Goal: Information Seeking & Learning: Learn about a topic

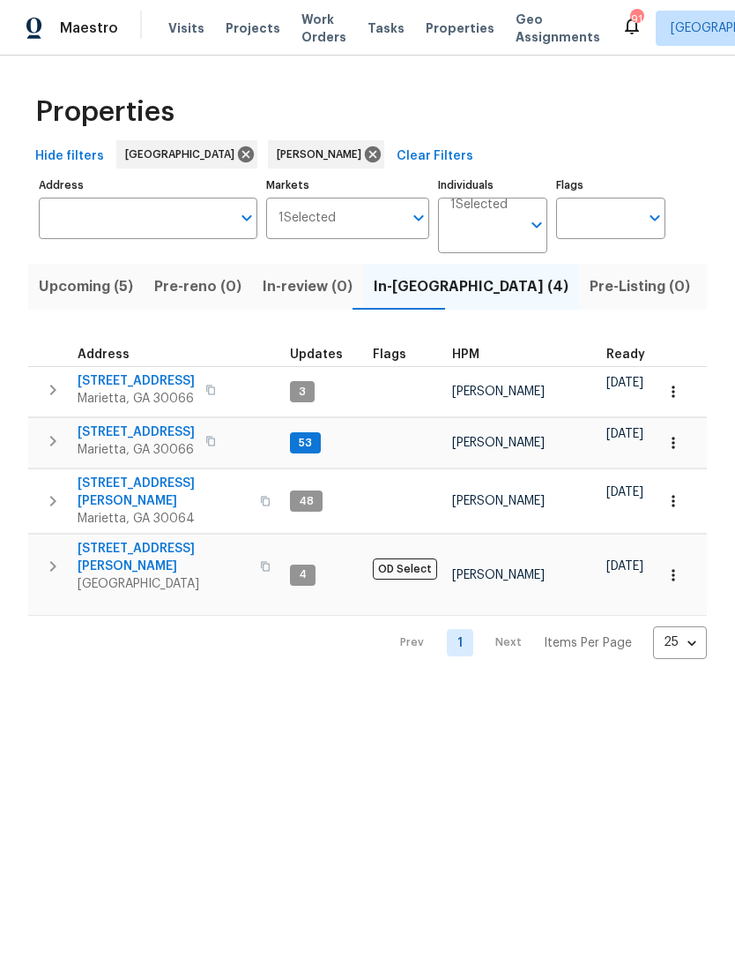
click at [108, 287] on span "Upcoming (5)" at bounding box center [86, 286] width 94 height 25
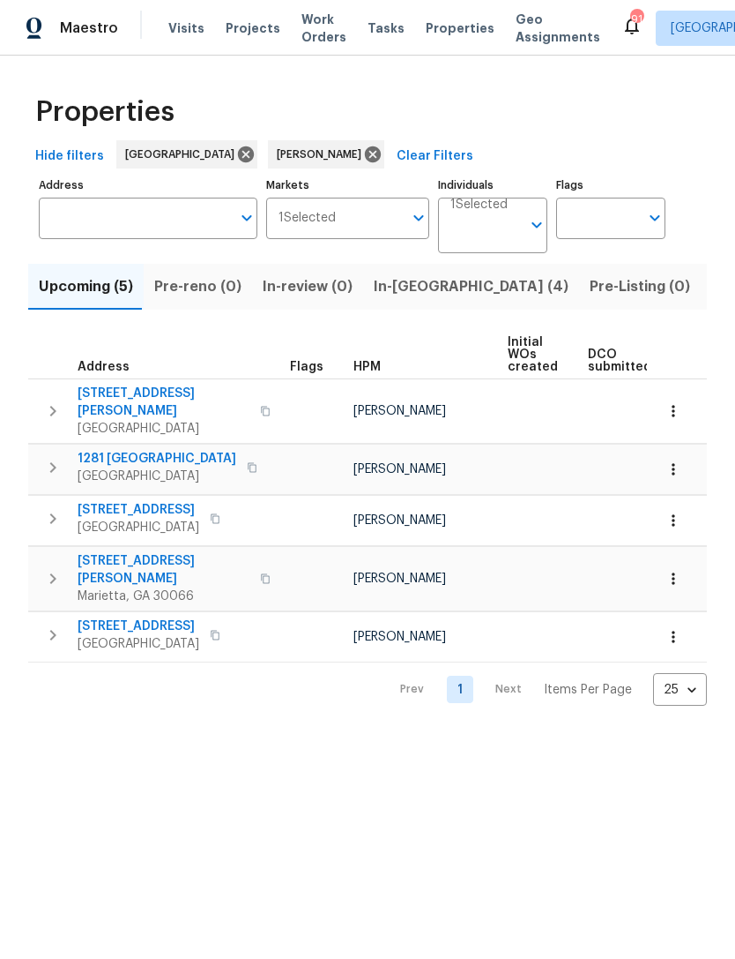
click at [712, 279] on span "Listed (13)" at bounding box center [748, 286] width 72 height 25
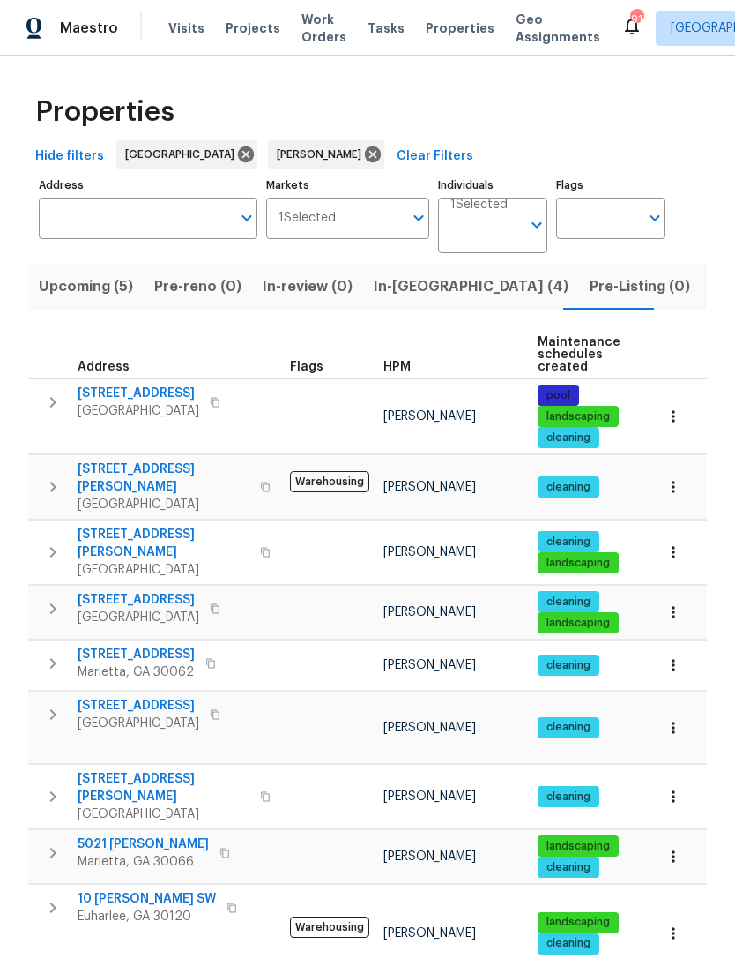
scroll to position [14, 0]
click at [120, 890] on span "10 Jasmine Ln SW" at bounding box center [147, 899] width 138 height 18
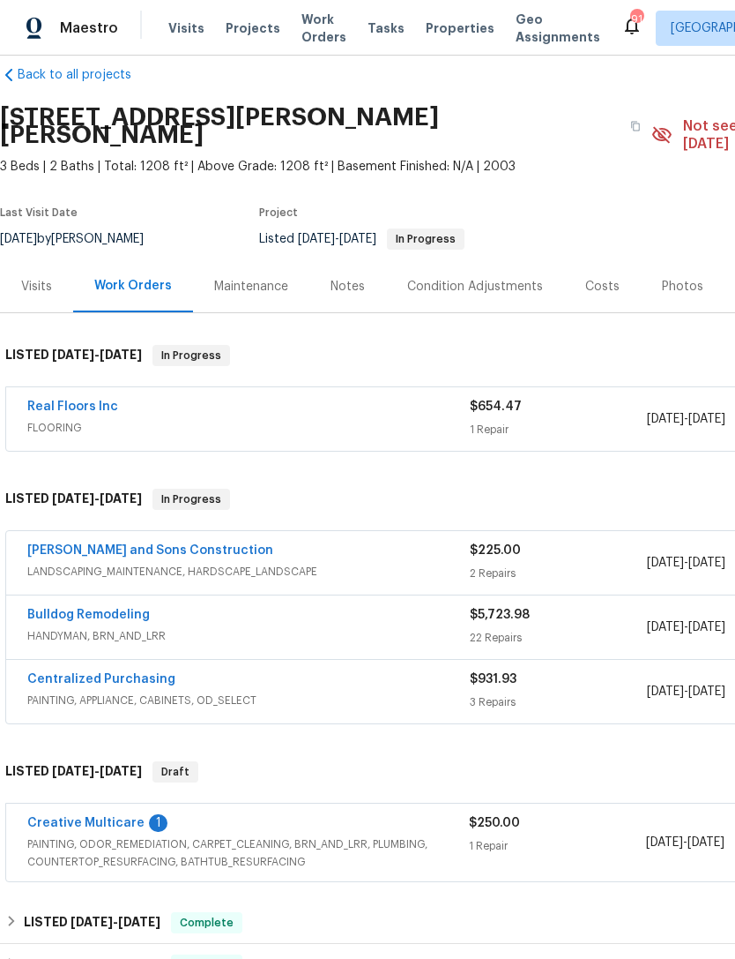
scroll to position [25, 0]
click at [126, 817] on link "Creative Multicare" at bounding box center [85, 823] width 117 height 12
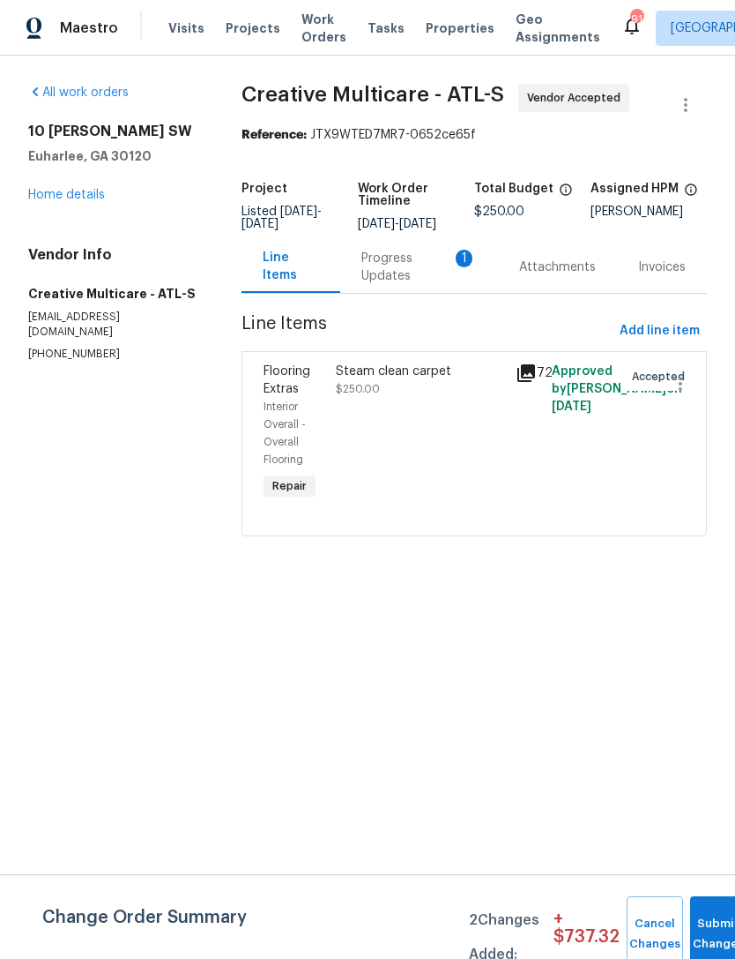
click at [405, 276] on div "Progress Updates 1" at bounding box center [420, 267] width 116 height 35
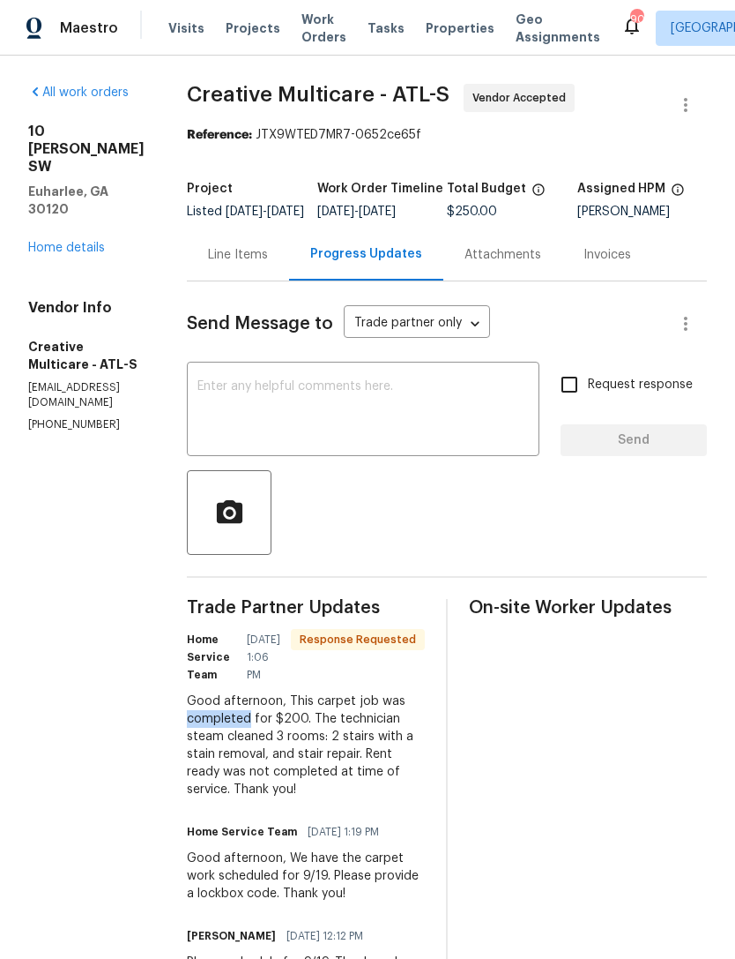
click at [360, 783] on div "Good afternoon, This carpet job was completed for $200. The technician steam cl…" at bounding box center [306, 745] width 238 height 106
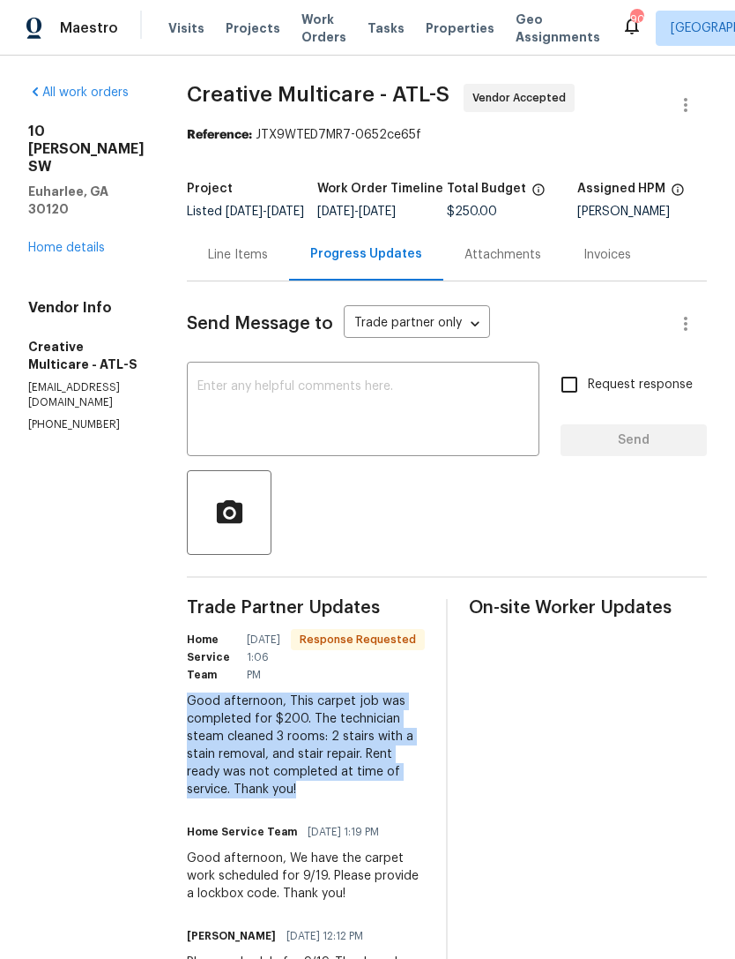
copy div "Good afternoon, This carpet job was completed for $200. The technician steam cl…"
click at [268, 264] on div "Line Items" at bounding box center [238, 255] width 60 height 18
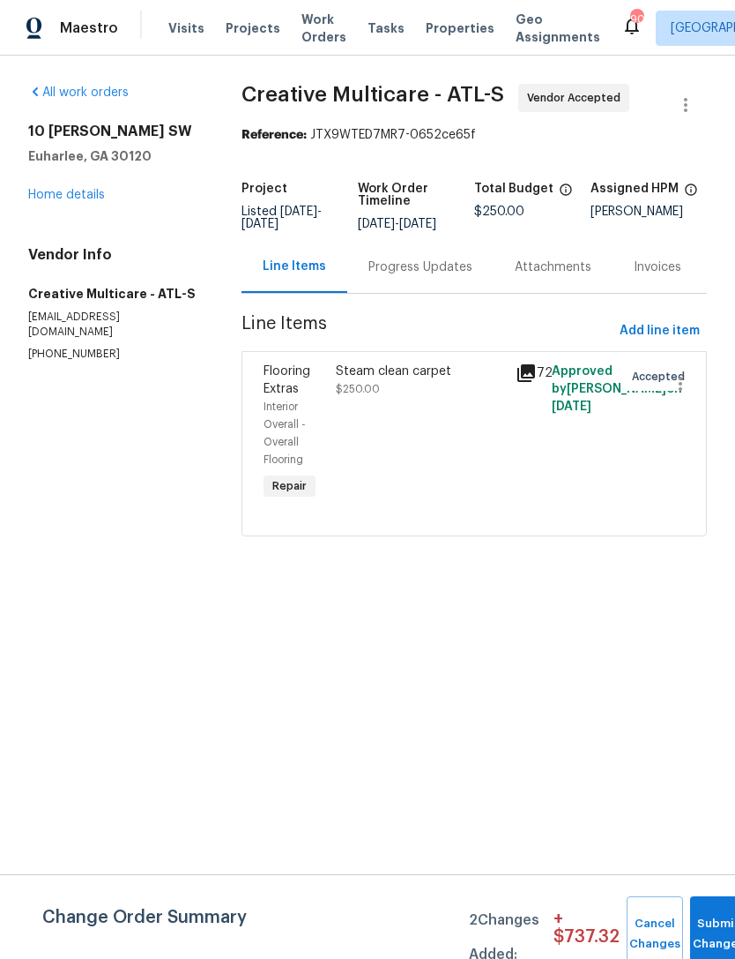
click at [300, 387] on span "Flooring Extras" at bounding box center [287, 380] width 47 height 30
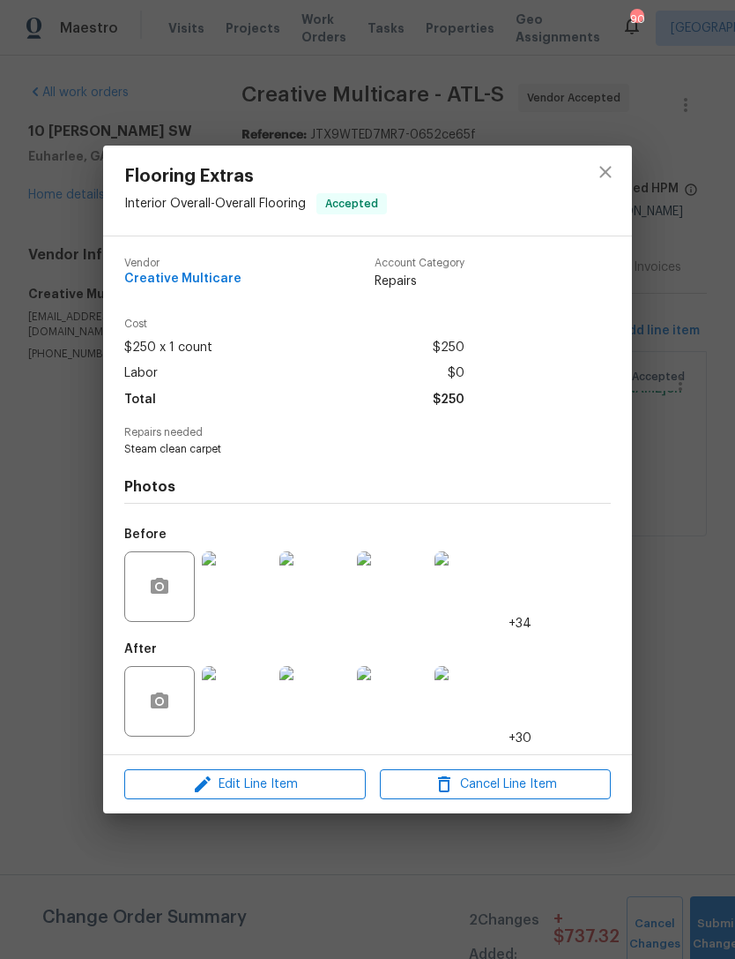
click at [236, 696] on img at bounding box center [237, 701] width 71 height 71
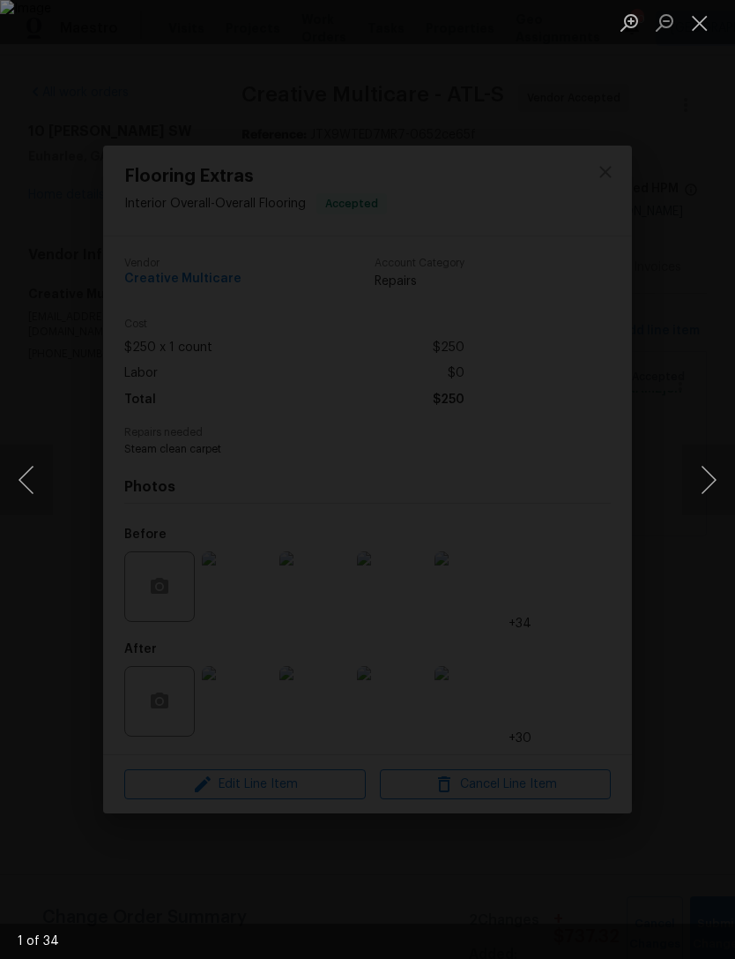
click at [699, 479] on button "Next image" at bounding box center [709, 479] width 53 height 71
click at [695, 479] on button "Next image" at bounding box center [709, 479] width 53 height 71
click at [691, 482] on button "Next image" at bounding box center [709, 479] width 53 height 71
click at [693, 482] on button "Next image" at bounding box center [709, 479] width 53 height 71
click at [698, 482] on button "Next image" at bounding box center [709, 479] width 53 height 71
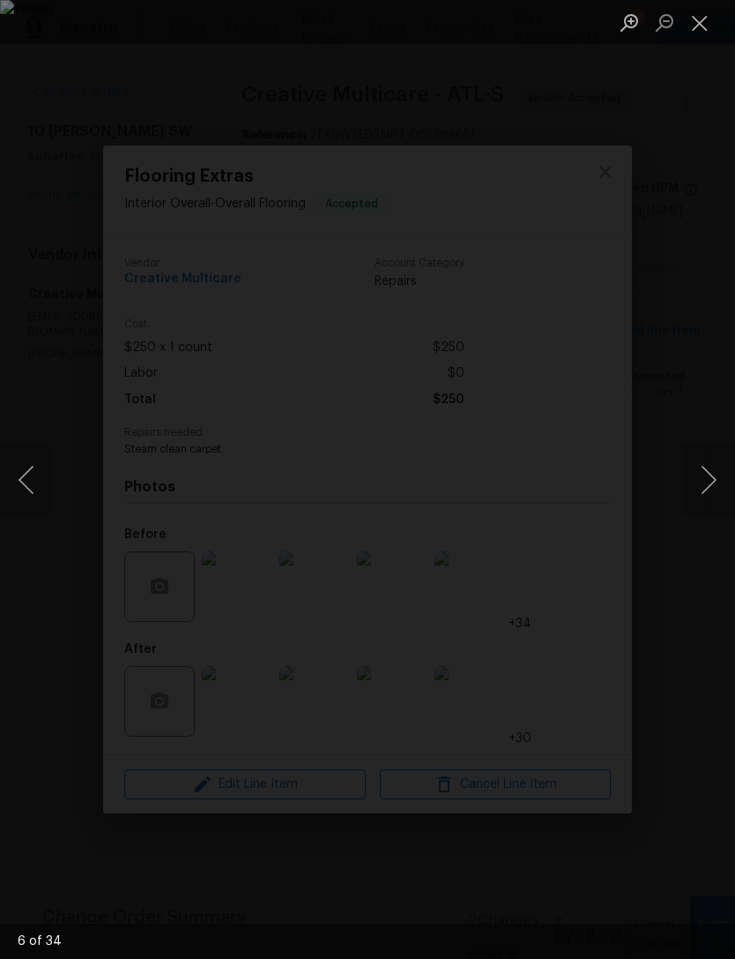
click at [698, 481] on button "Next image" at bounding box center [709, 479] width 53 height 71
click at [686, 497] on button "Next image" at bounding box center [709, 479] width 53 height 71
click at [642, 339] on div "Lightbox" at bounding box center [367, 479] width 735 height 959
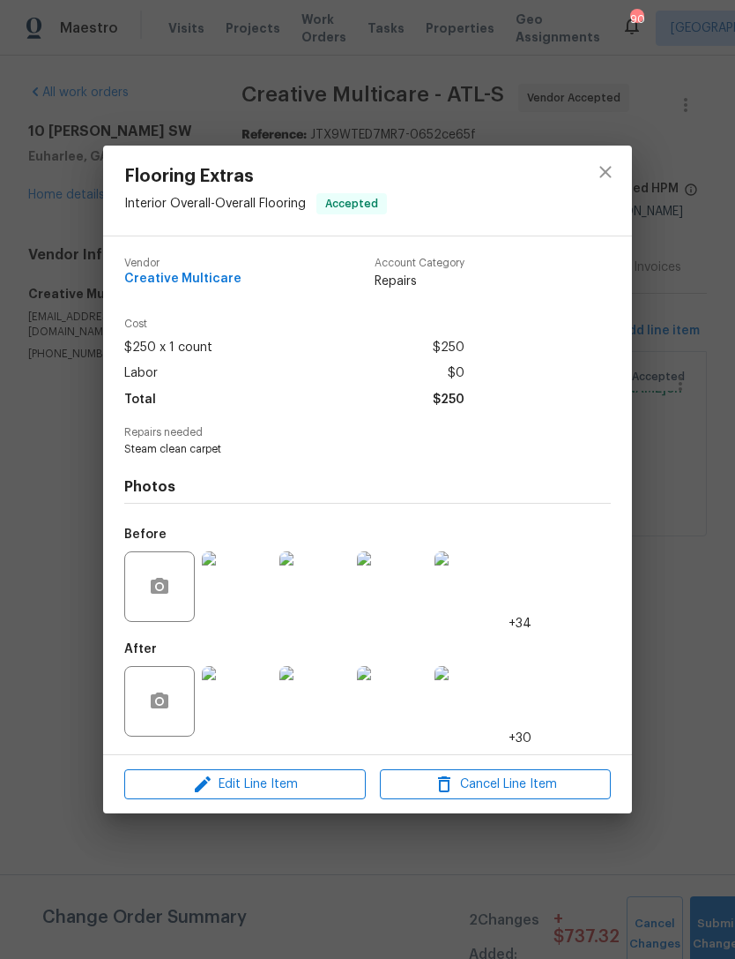
click at [231, 706] on img at bounding box center [237, 701] width 71 height 71
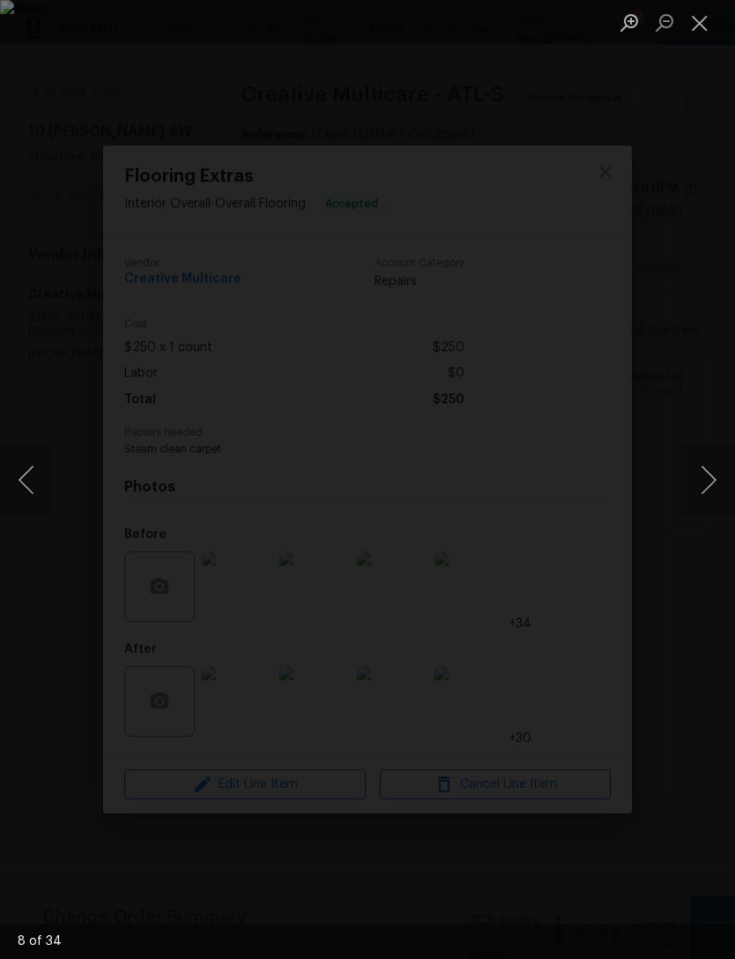
click at [691, 486] on button "Next image" at bounding box center [709, 479] width 53 height 71
click at [691, 490] on button "Next image" at bounding box center [709, 479] width 53 height 71
click at [700, 475] on button "Next image" at bounding box center [709, 479] width 53 height 71
click at [701, 478] on button "Next image" at bounding box center [709, 479] width 53 height 71
click at [38, 483] on button "Previous image" at bounding box center [26, 479] width 53 height 71
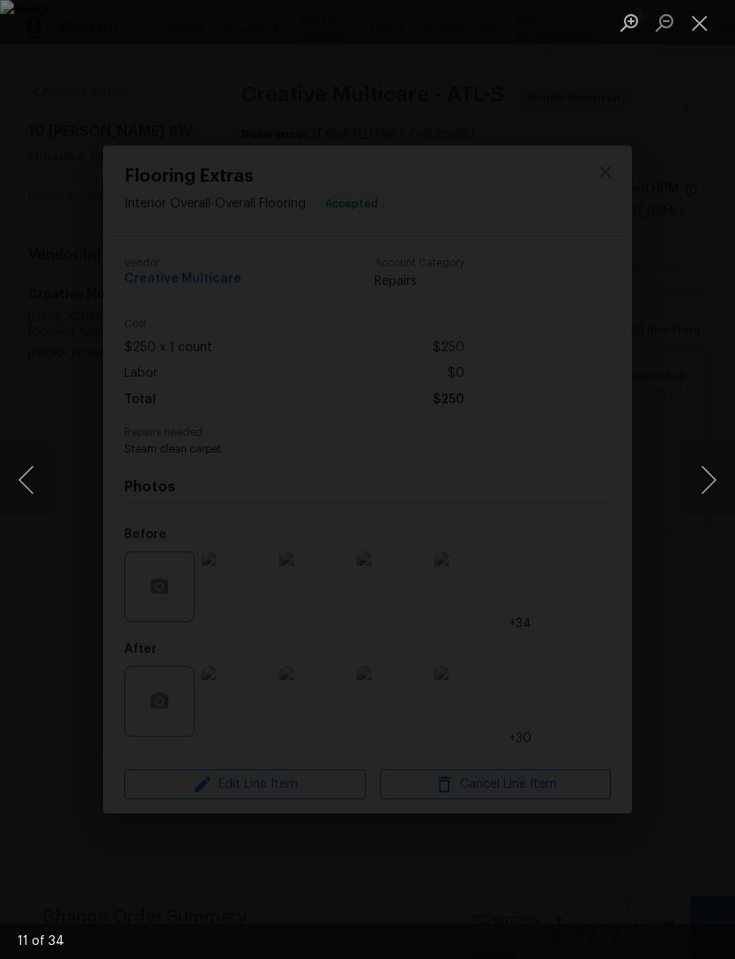
click at [695, 487] on button "Next image" at bounding box center [709, 479] width 53 height 71
click at [700, 478] on button "Next image" at bounding box center [709, 479] width 53 height 71
click at [698, 475] on button "Next image" at bounding box center [709, 479] width 53 height 71
click at [696, 474] on button "Next image" at bounding box center [709, 479] width 53 height 71
click at [696, 478] on button "Next image" at bounding box center [709, 479] width 53 height 71
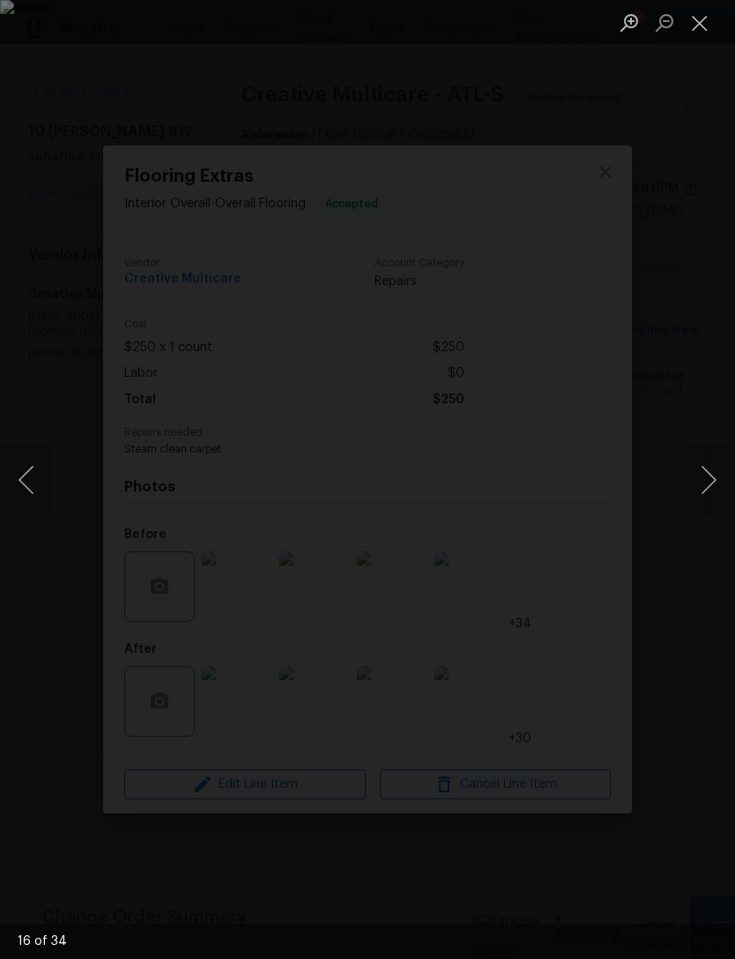
click at [692, 476] on button "Next image" at bounding box center [709, 479] width 53 height 71
click at [696, 480] on button "Next image" at bounding box center [709, 479] width 53 height 71
click at [697, 477] on button "Next image" at bounding box center [709, 479] width 53 height 71
click at [692, 474] on button "Next image" at bounding box center [709, 479] width 53 height 71
click at [689, 476] on button "Next image" at bounding box center [709, 479] width 53 height 71
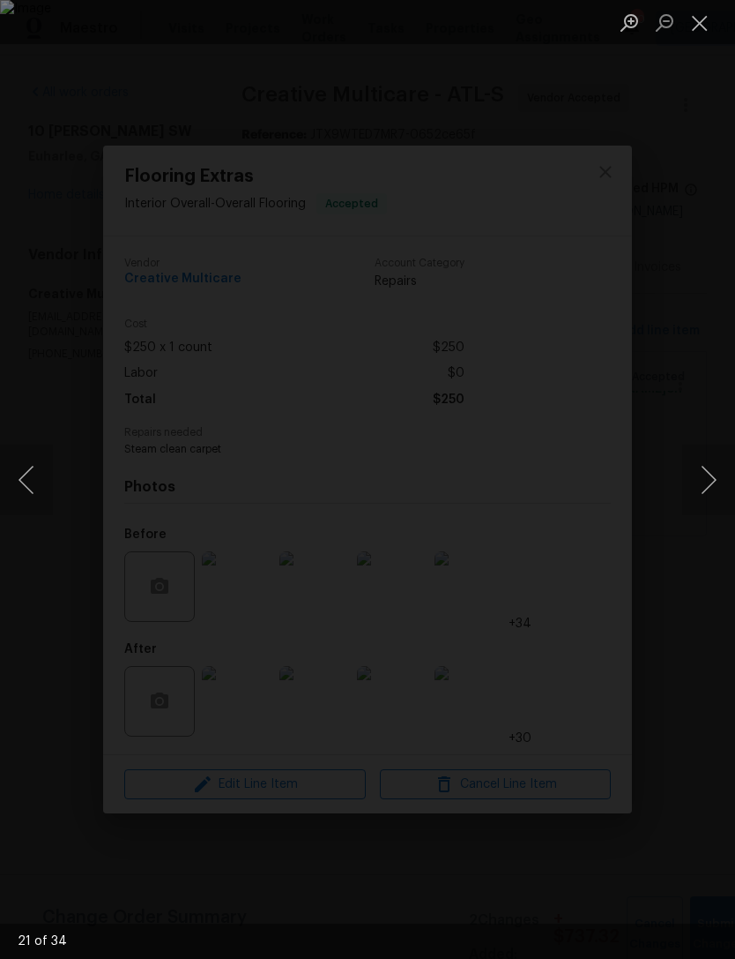
click at [691, 477] on button "Next image" at bounding box center [709, 479] width 53 height 71
click at [687, 478] on button "Next image" at bounding box center [709, 479] width 53 height 71
click at [697, 480] on button "Next image" at bounding box center [709, 479] width 53 height 71
click at [700, 476] on button "Next image" at bounding box center [709, 479] width 53 height 71
click at [693, 474] on button "Next image" at bounding box center [709, 479] width 53 height 71
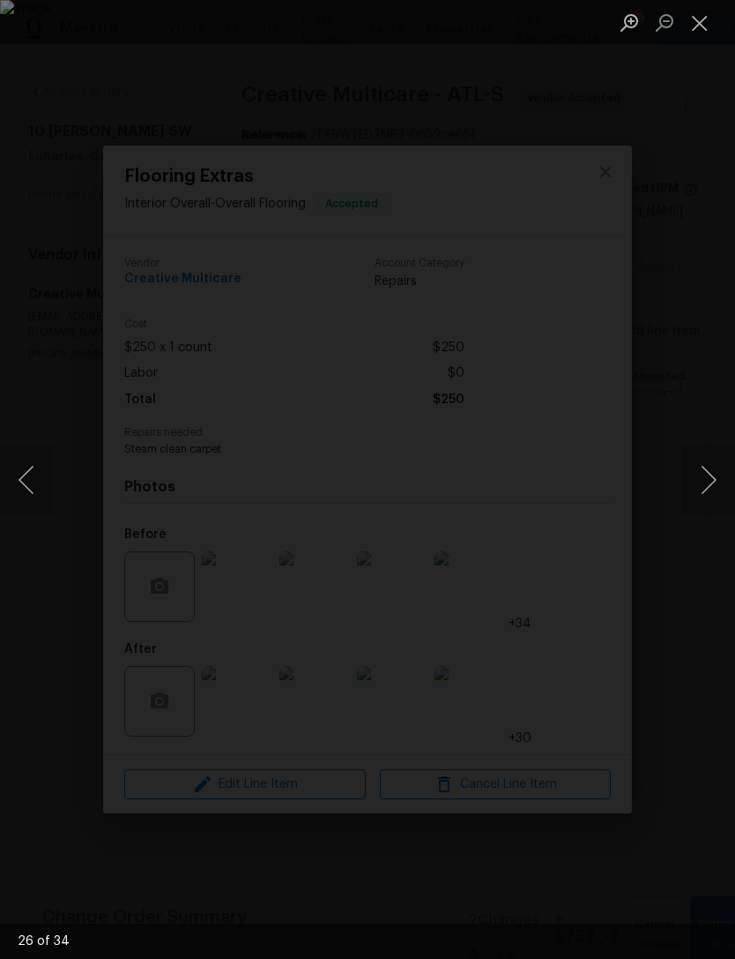
click at [694, 474] on button "Next image" at bounding box center [709, 479] width 53 height 71
click at [690, 478] on button "Next image" at bounding box center [709, 479] width 53 height 71
click at [691, 476] on button "Next image" at bounding box center [709, 479] width 53 height 71
click at [689, 480] on button "Next image" at bounding box center [709, 479] width 53 height 71
click at [687, 478] on button "Next image" at bounding box center [709, 479] width 53 height 71
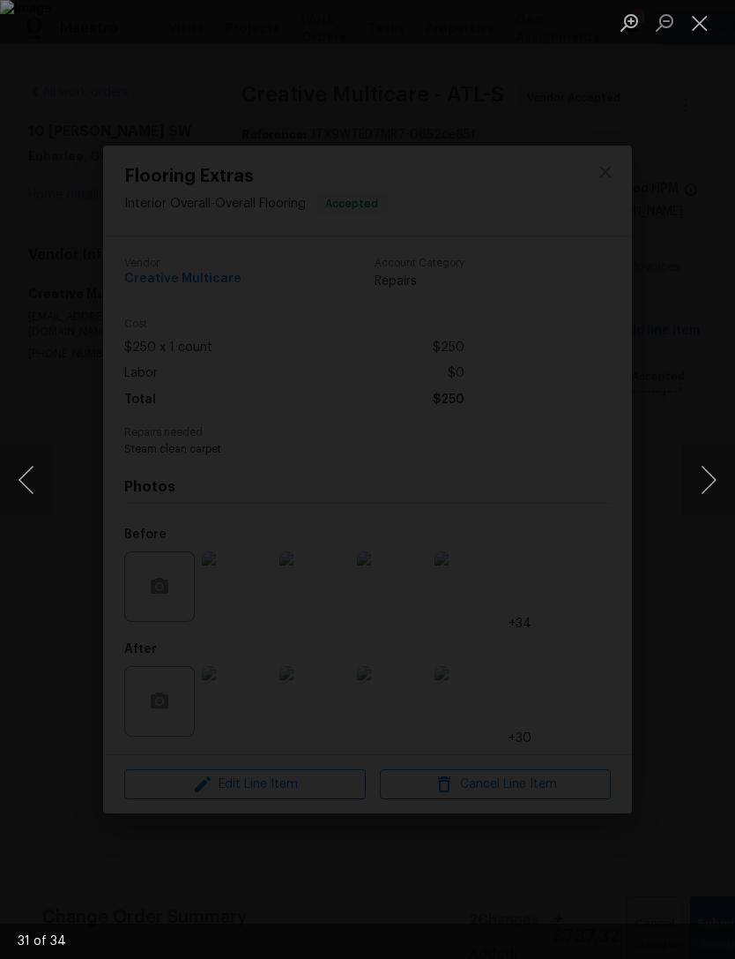
click at [691, 480] on button "Next image" at bounding box center [709, 479] width 53 height 71
click at [711, 28] on button "Close lightbox" at bounding box center [700, 22] width 35 height 31
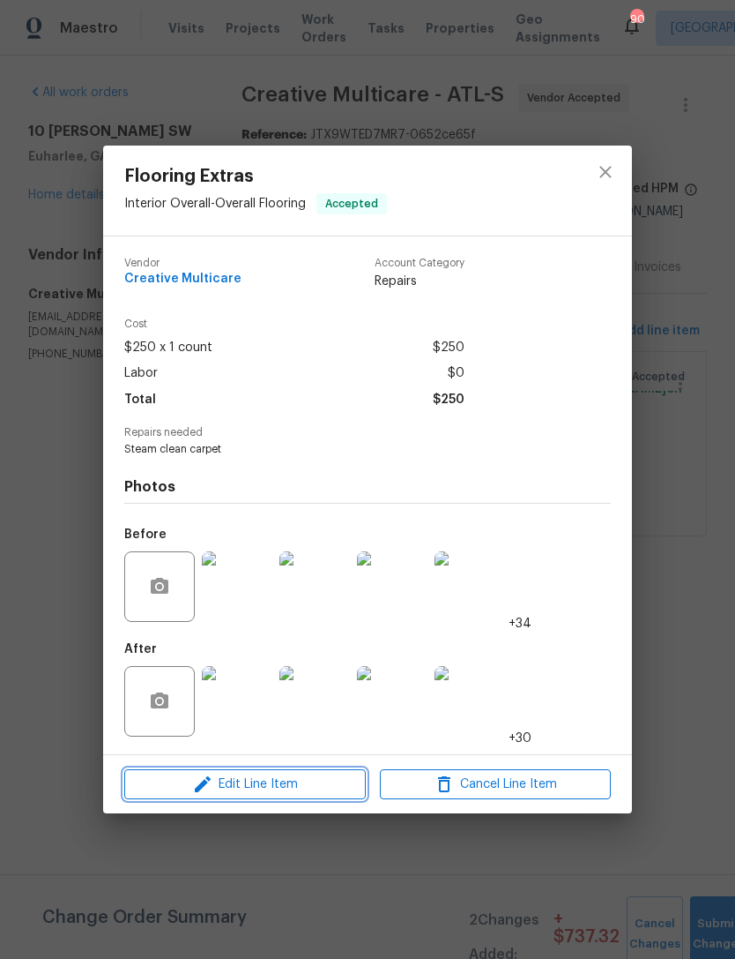
click at [280, 785] on span "Edit Line Item" at bounding box center [245, 784] width 231 height 22
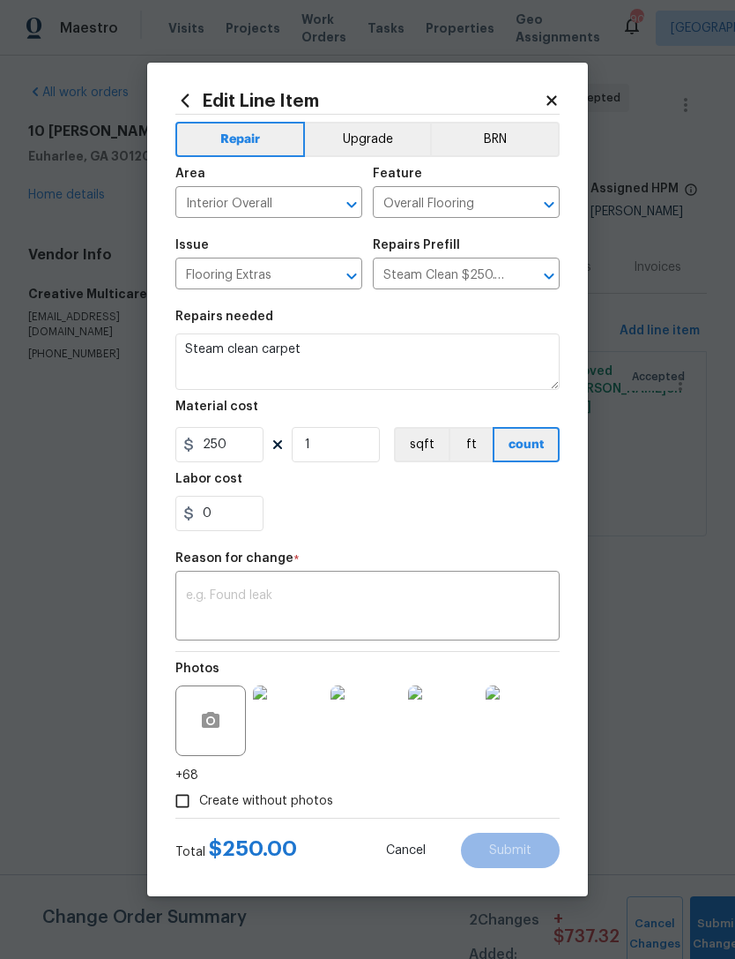
click at [303, 606] on textarea at bounding box center [367, 607] width 363 height 37
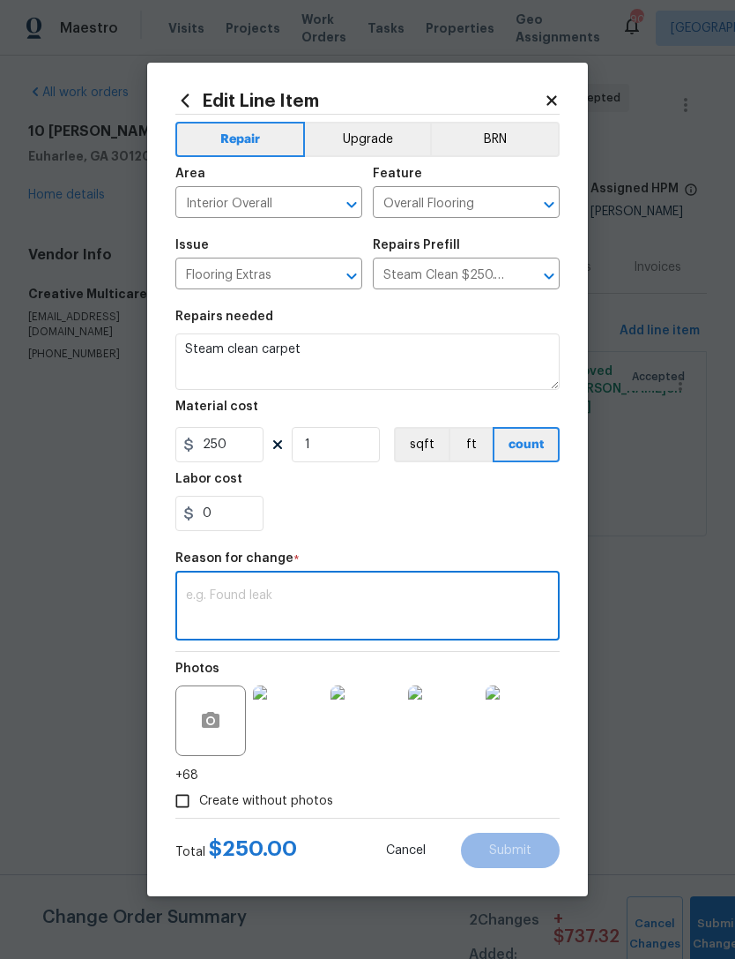
click at [295, 602] on textarea at bounding box center [367, 607] width 363 height 37
paste textarea "Good afternoon, This carpet job was completed for $200. The technician steam cl…"
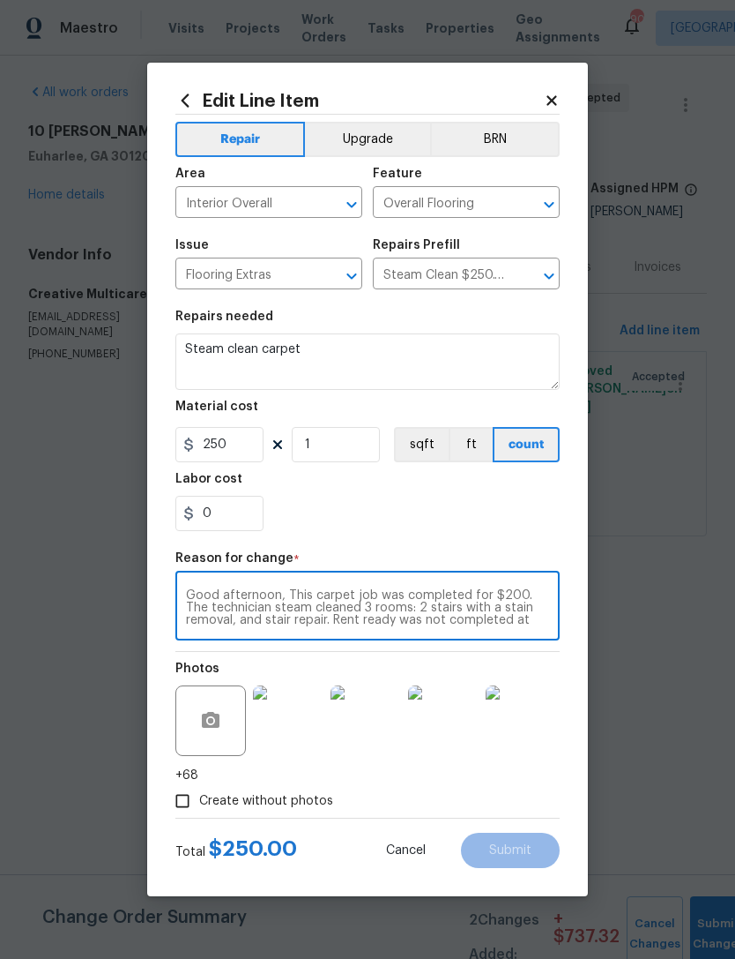
scroll to position [12, 0]
type textarea "Good afternoon, This carpet job was completed for $200. The technician steam cl…"
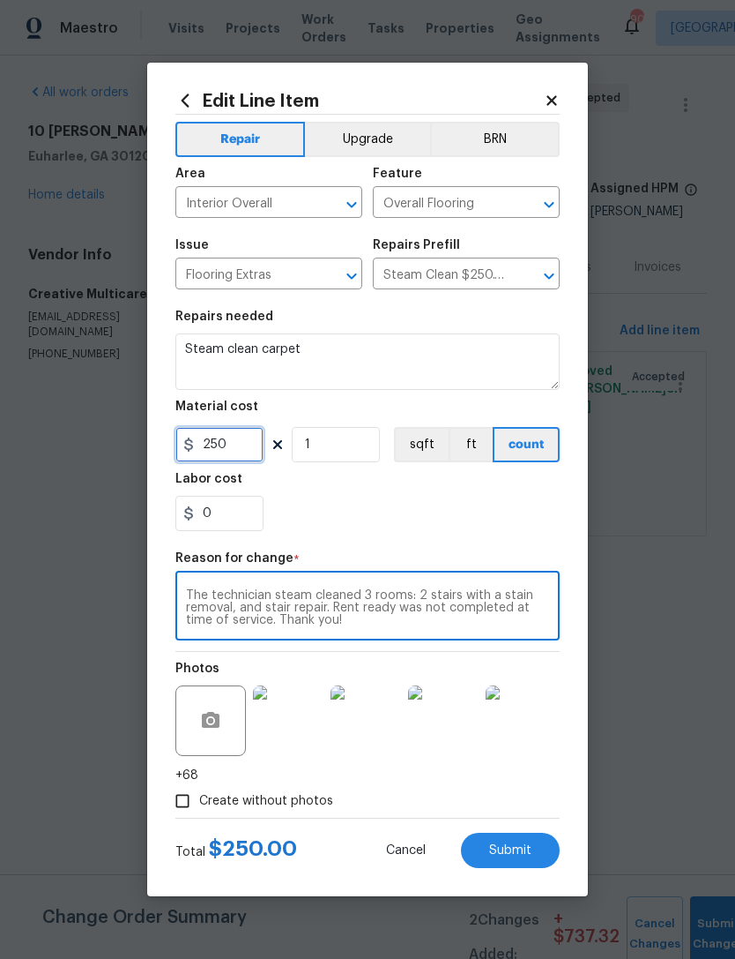
click at [235, 452] on input "250" at bounding box center [219, 444] width 88 height 35
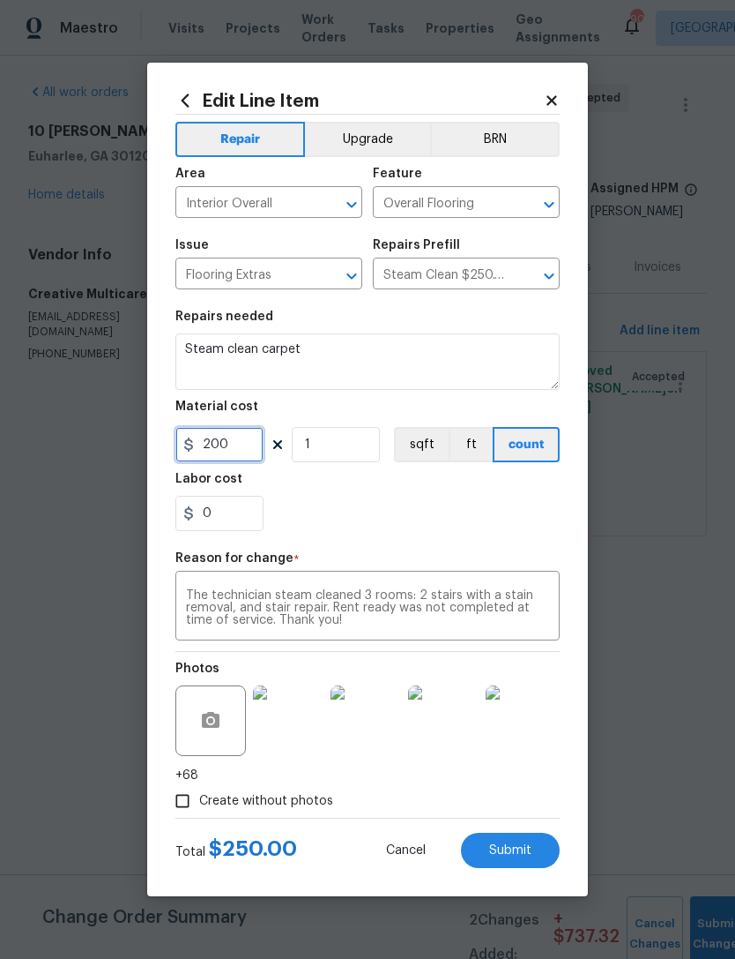
type input "200"
click at [448, 527] on div "0" at bounding box center [367, 513] width 385 height 35
click at [514, 850] on span "Submit" at bounding box center [510, 850] width 42 height 13
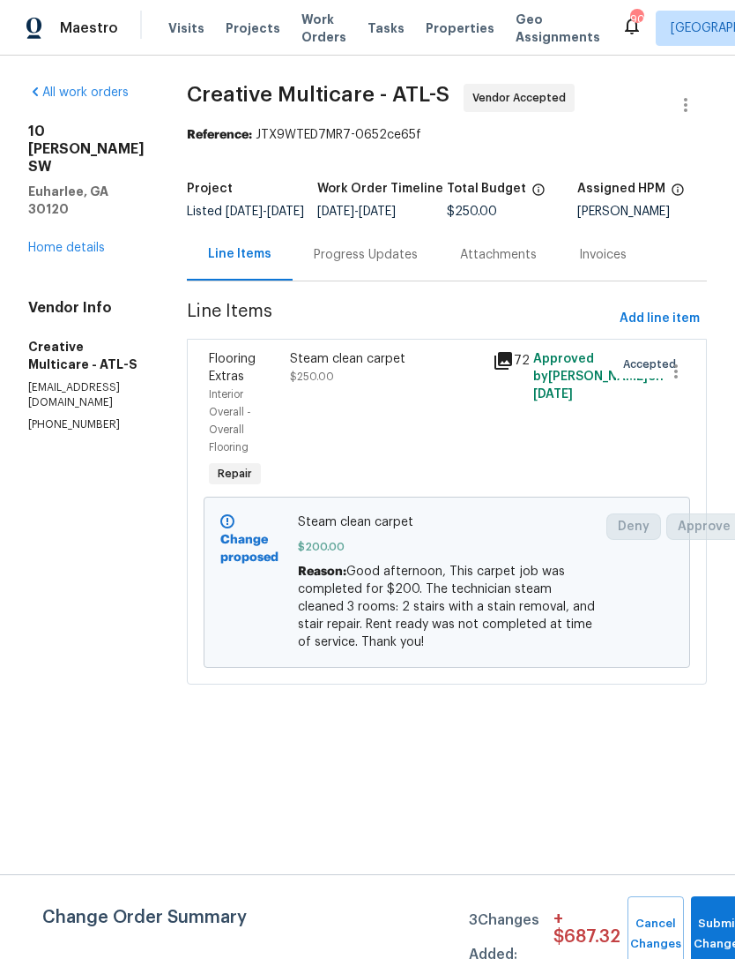
click at [99, 242] on link "Home details" at bounding box center [66, 248] width 77 height 12
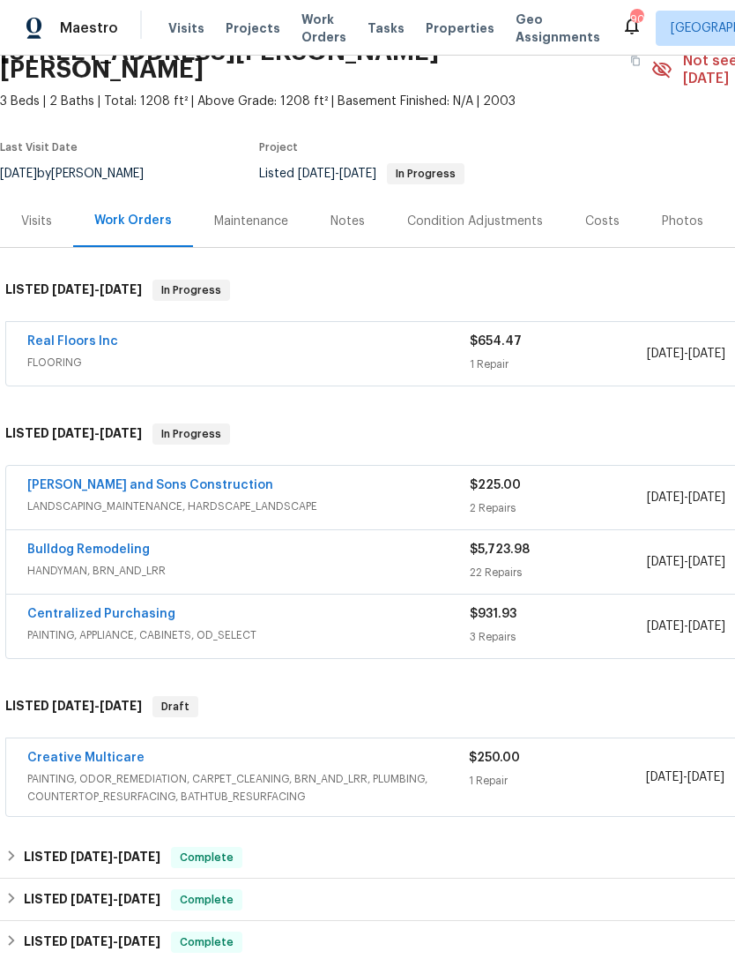
scroll to position [91, 0]
click at [85, 334] on link "Real Floors Inc" at bounding box center [72, 340] width 91 height 12
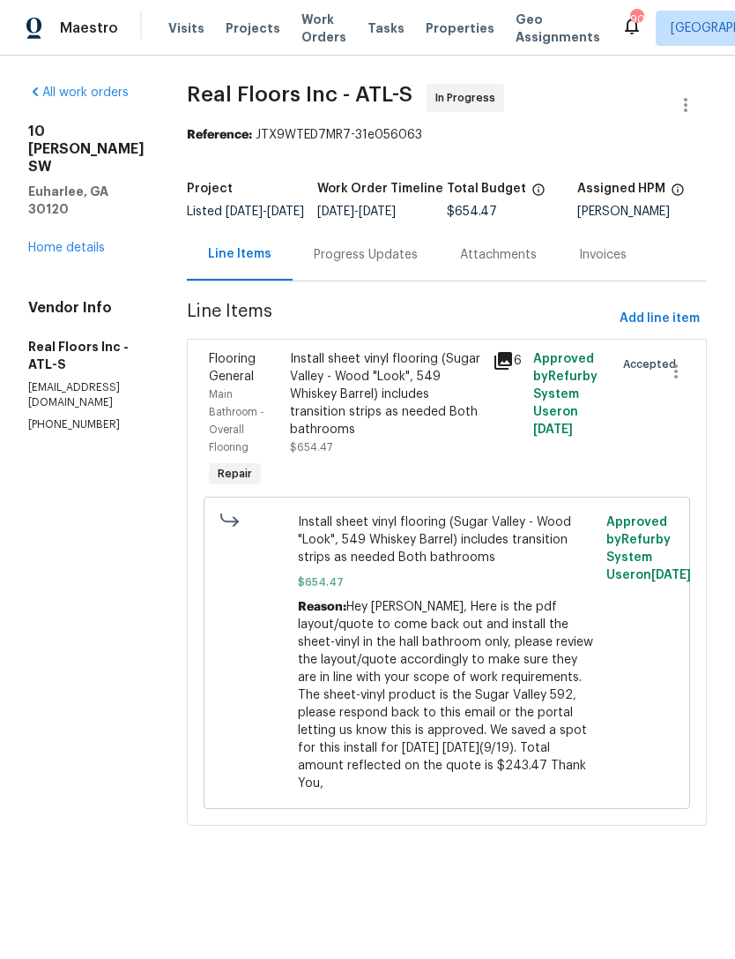
click at [86, 242] on link "Home details" at bounding box center [66, 248] width 77 height 12
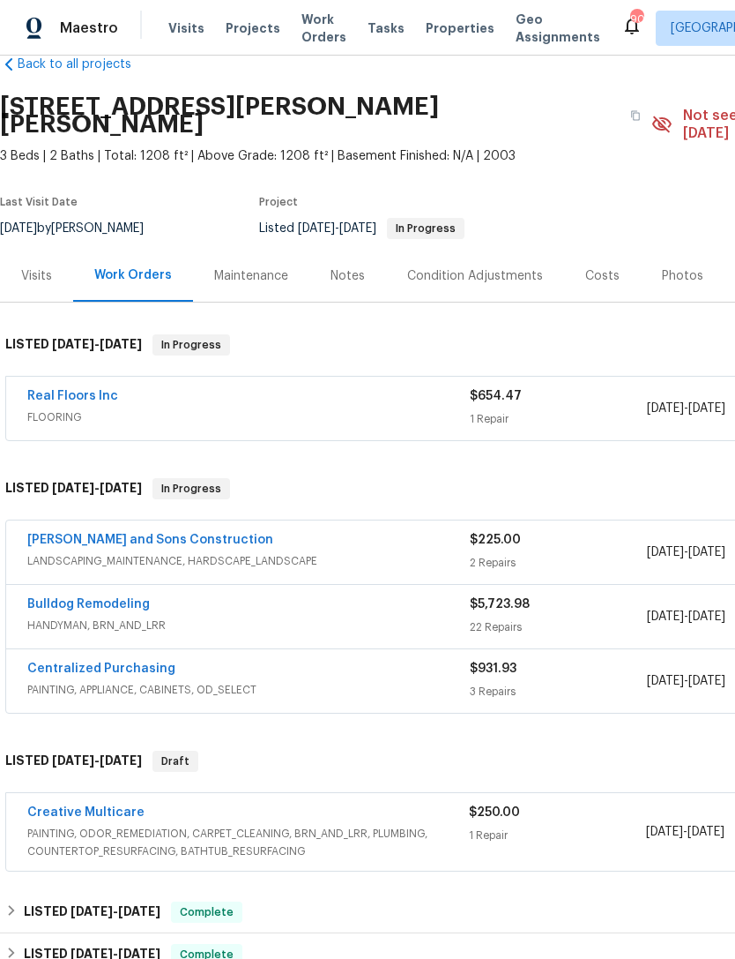
scroll to position [34, 0]
click at [95, 599] on link "Bulldog Remodeling" at bounding box center [88, 605] width 123 height 12
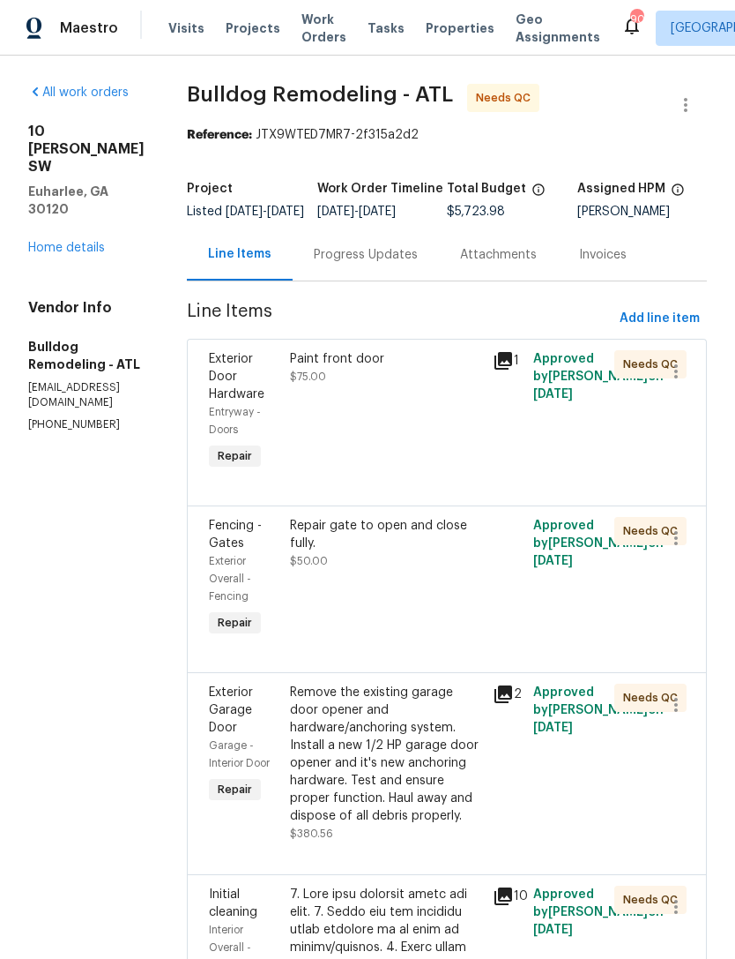
click at [400, 264] on div "Progress Updates" at bounding box center [366, 255] width 104 height 18
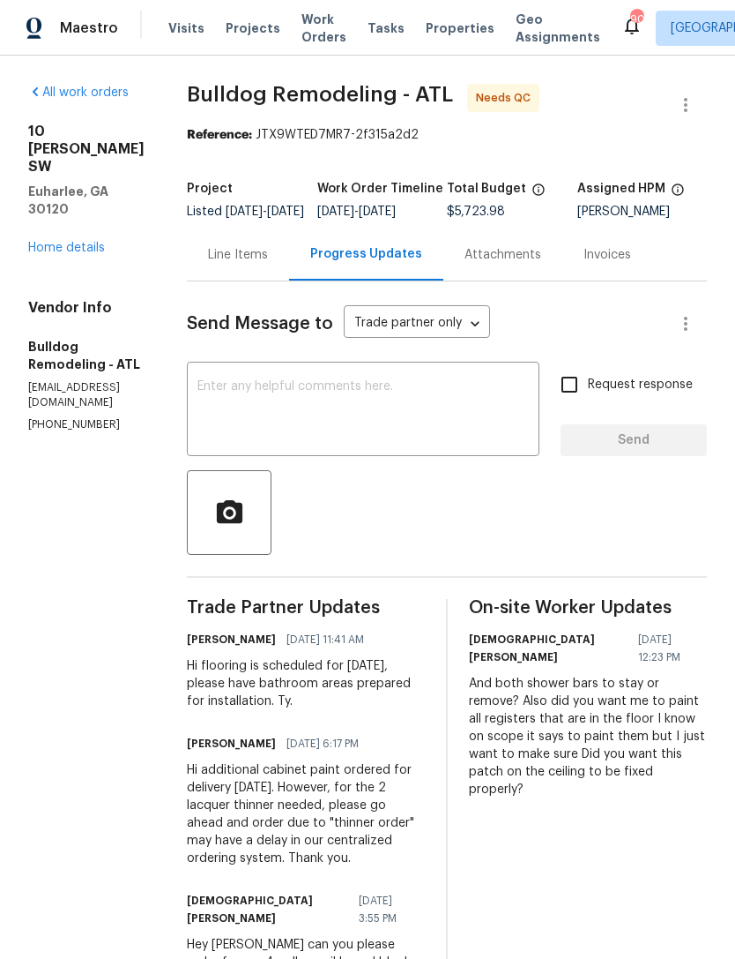
click at [78, 242] on link "Home details" at bounding box center [66, 248] width 77 height 12
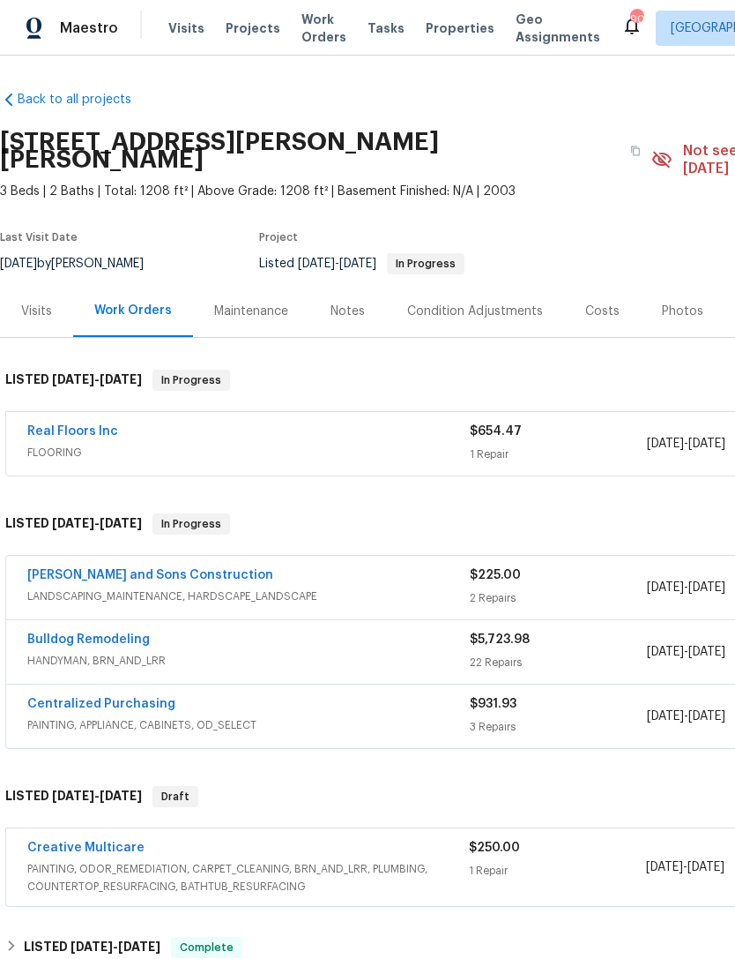
click at [238, 652] on span "HANDYMAN, BRN_AND_LRR" at bounding box center [248, 661] width 443 height 18
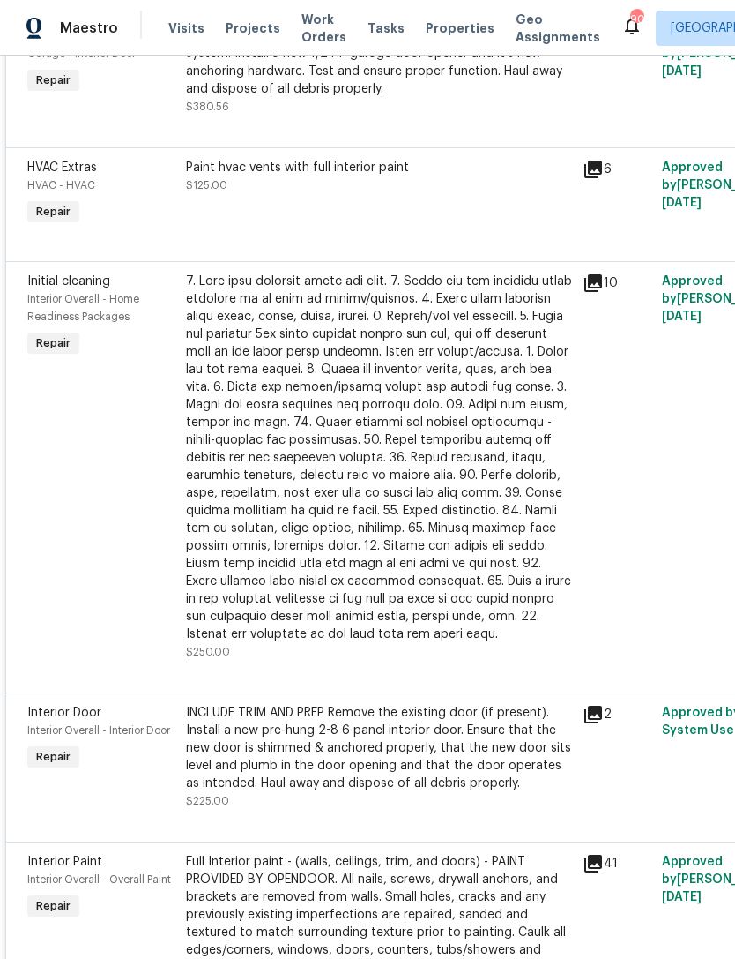
click at [68, 280] on div "Initial cleaning" at bounding box center [101, 282] width 148 height 18
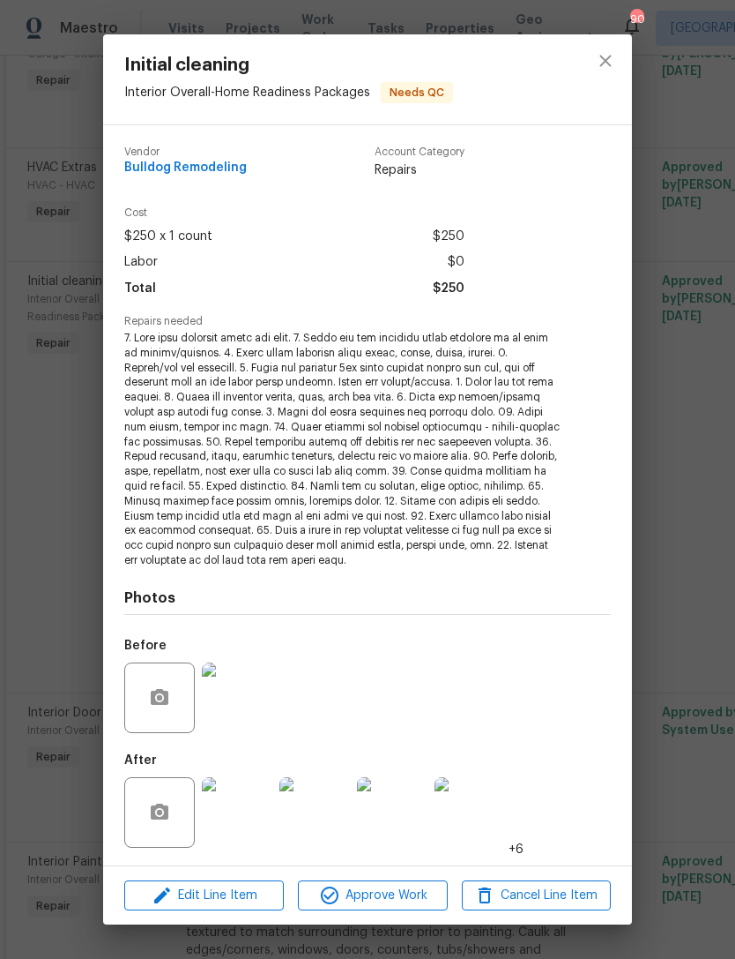
click at [232, 818] on img at bounding box center [237, 812] width 71 height 71
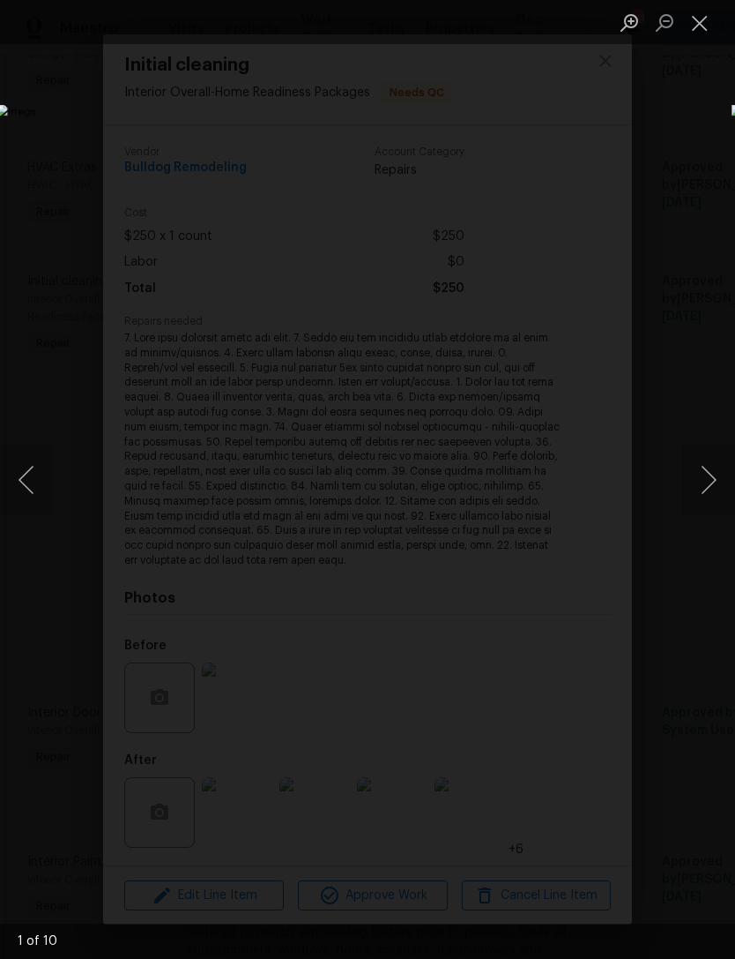
click at [699, 489] on button "Next image" at bounding box center [709, 479] width 53 height 71
click at [692, 488] on button "Next image" at bounding box center [709, 479] width 53 height 71
click at [694, 489] on button "Next image" at bounding box center [709, 479] width 53 height 71
click at [691, 490] on button "Next image" at bounding box center [709, 479] width 53 height 71
click at [698, 485] on button "Next image" at bounding box center [709, 479] width 53 height 71
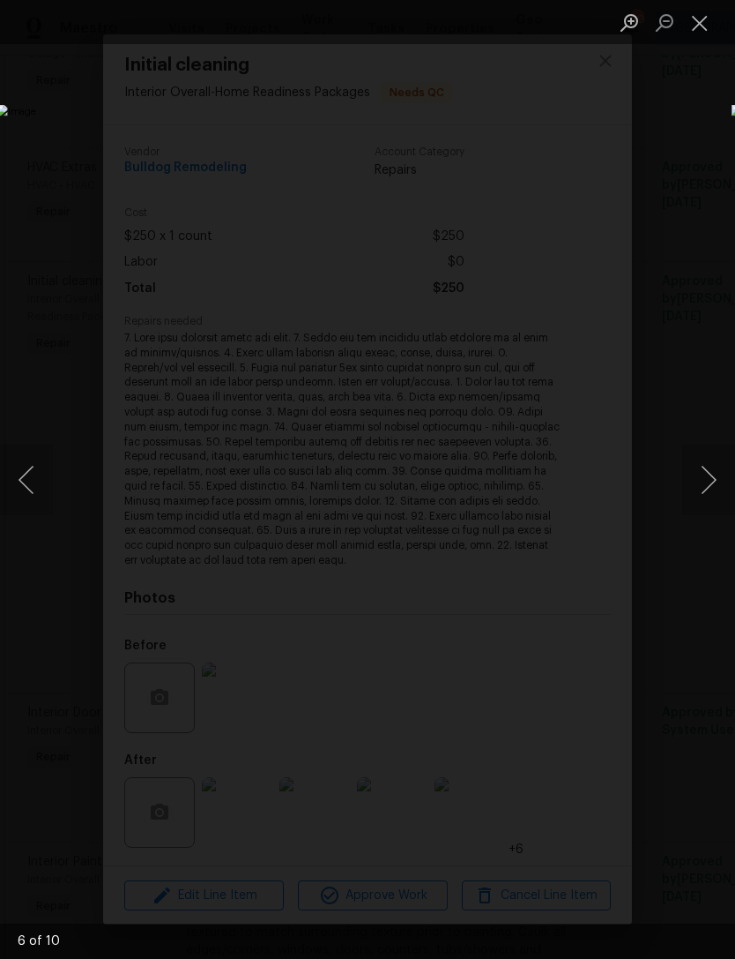
click at [696, 482] on button "Next image" at bounding box center [709, 479] width 53 height 71
click at [691, 482] on button "Next image" at bounding box center [709, 479] width 53 height 71
click at [691, 486] on button "Next image" at bounding box center [709, 479] width 53 height 71
click at [697, 485] on button "Next image" at bounding box center [709, 479] width 53 height 71
click at [698, 485] on button "Next image" at bounding box center [709, 479] width 53 height 71
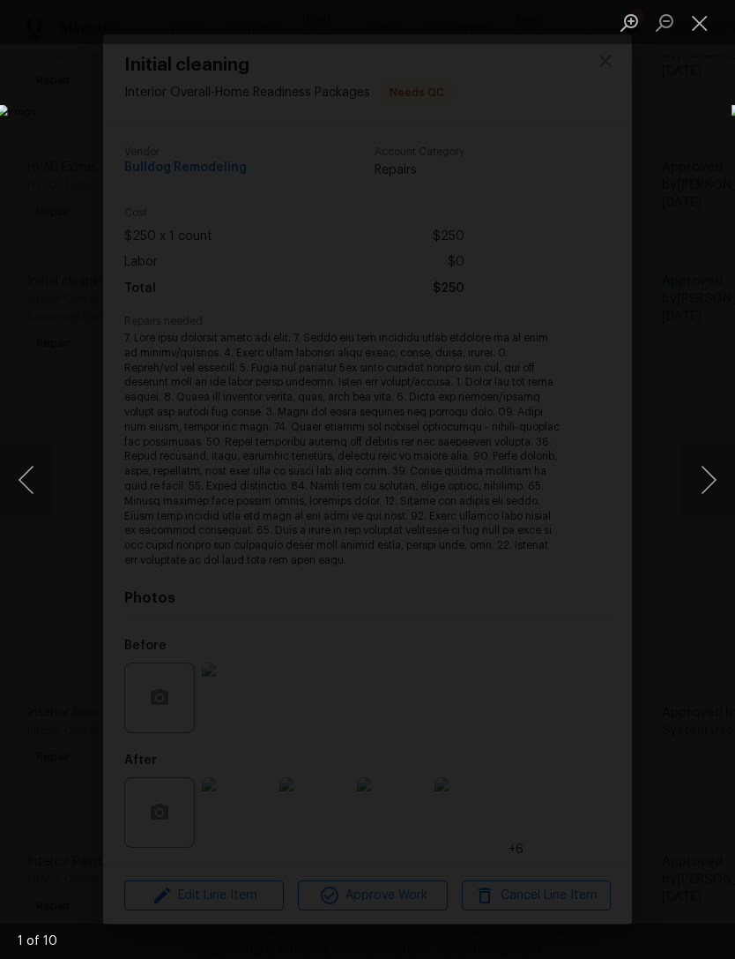
click at [698, 484] on button "Next image" at bounding box center [709, 479] width 53 height 71
click at [697, 485] on button "Next image" at bounding box center [709, 479] width 53 height 71
click at [695, 482] on button "Next image" at bounding box center [709, 479] width 53 height 71
click at [36, 491] on button "Previous image" at bounding box center [26, 479] width 53 height 71
click at [698, 477] on button "Next image" at bounding box center [709, 479] width 53 height 71
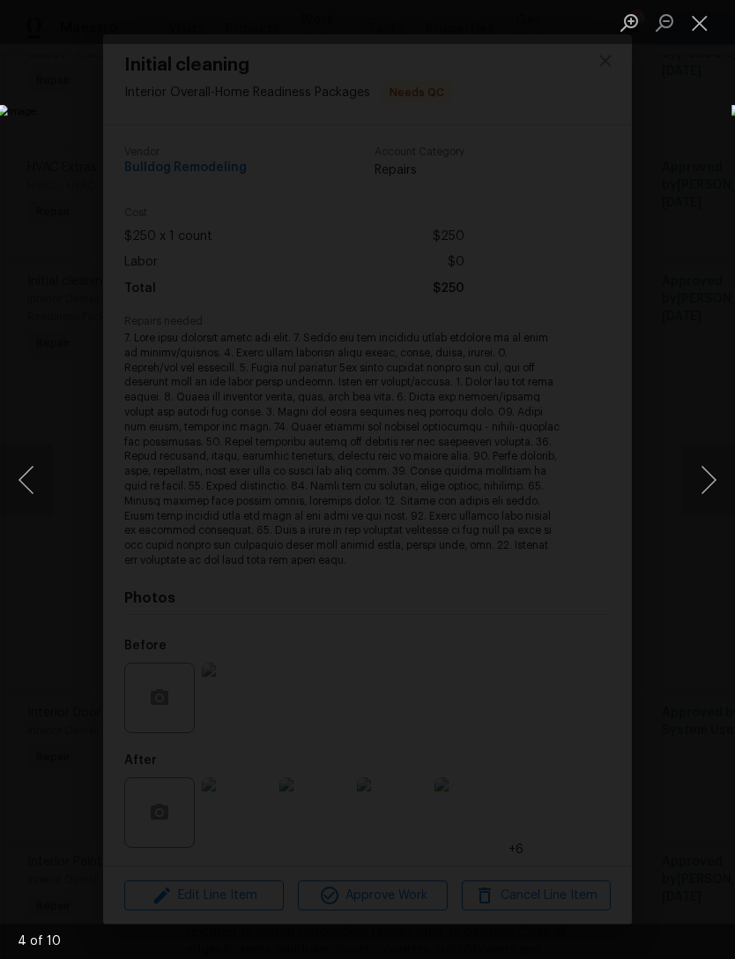
click at [699, 472] on button "Next image" at bounding box center [709, 479] width 53 height 71
click at [702, 478] on button "Next image" at bounding box center [709, 479] width 53 height 71
click at [697, 488] on button "Next image" at bounding box center [709, 479] width 53 height 71
click at [698, 30] on button "Close lightbox" at bounding box center [700, 22] width 35 height 31
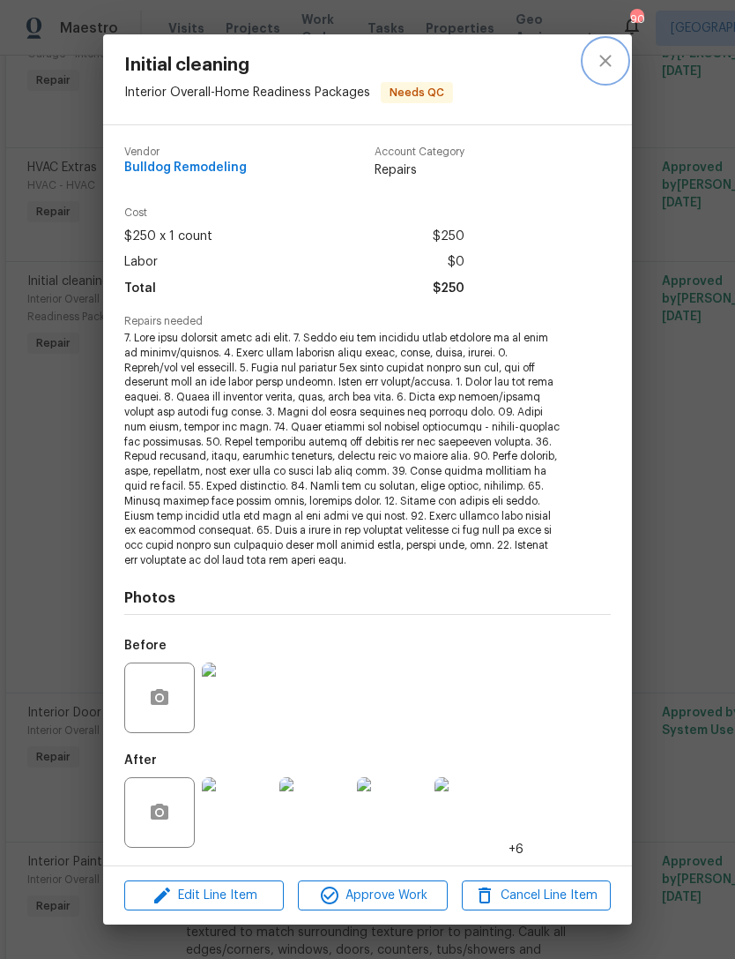
click at [605, 69] on icon "close" at bounding box center [605, 60] width 21 height 21
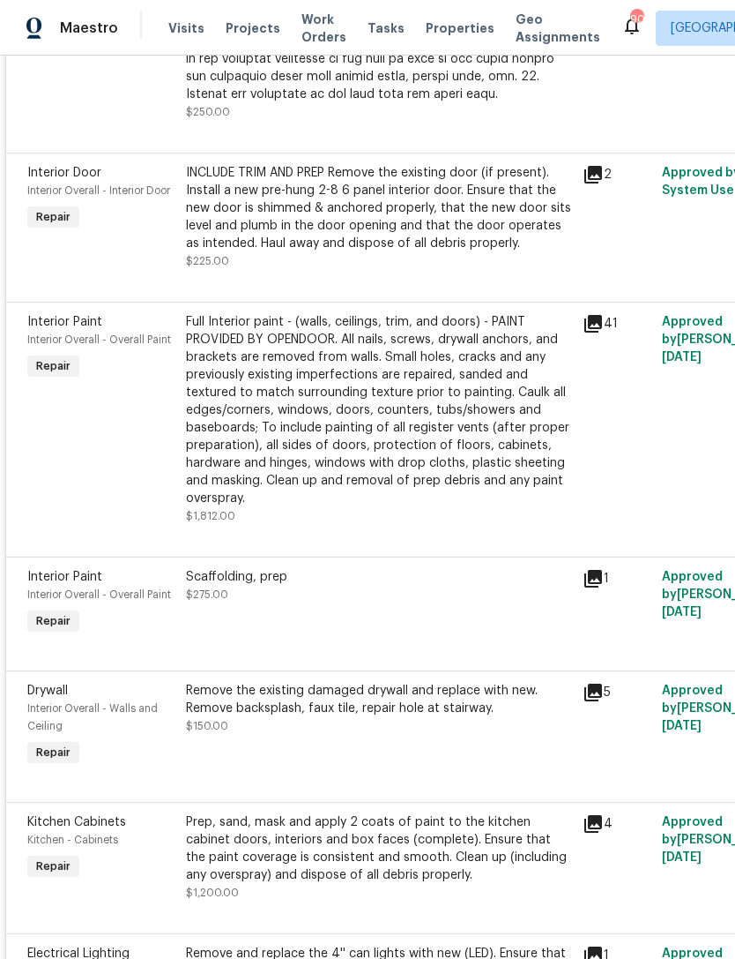
scroll to position [2348, 0]
click at [60, 170] on span "Interior Door" at bounding box center [64, 172] width 74 height 12
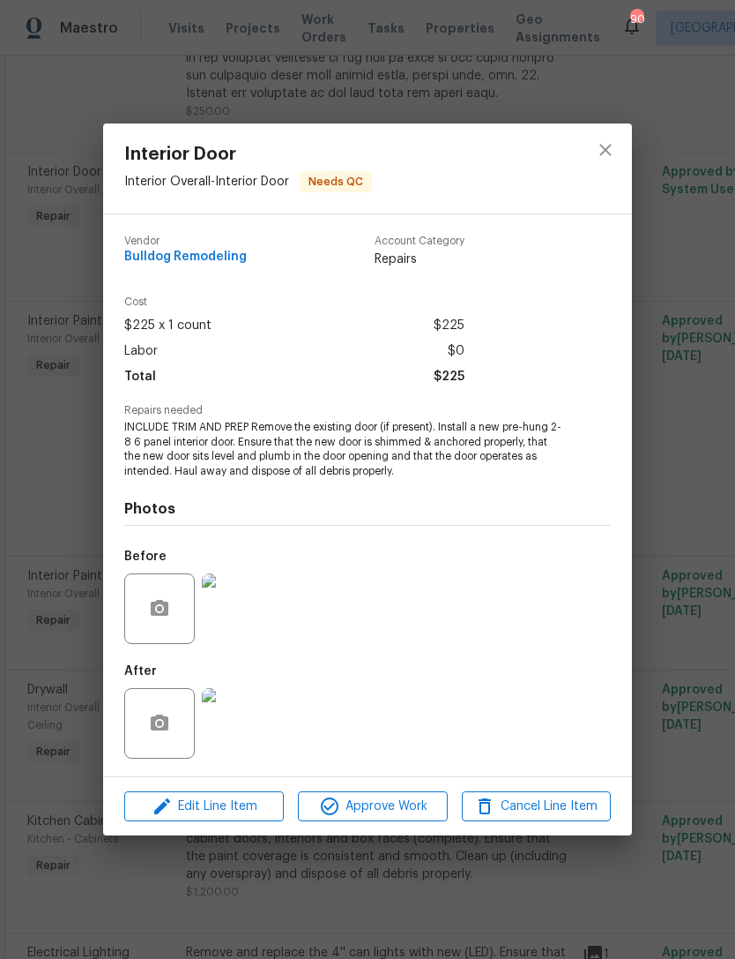
click at [240, 728] on img at bounding box center [237, 723] width 71 height 71
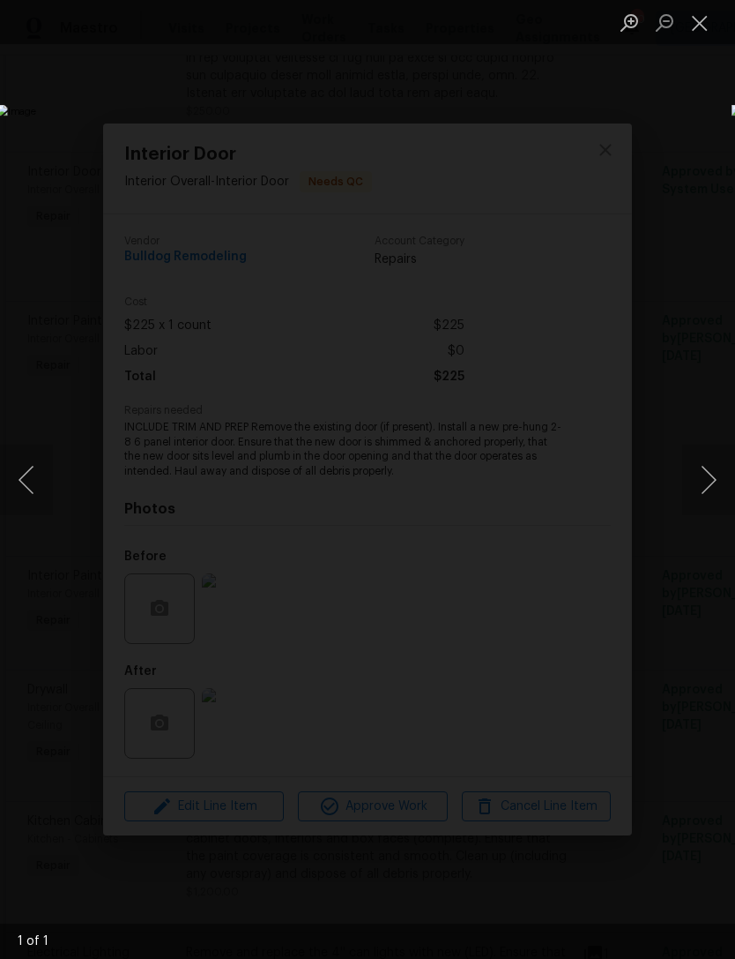
click at [699, 26] on button "Close lightbox" at bounding box center [700, 22] width 35 height 31
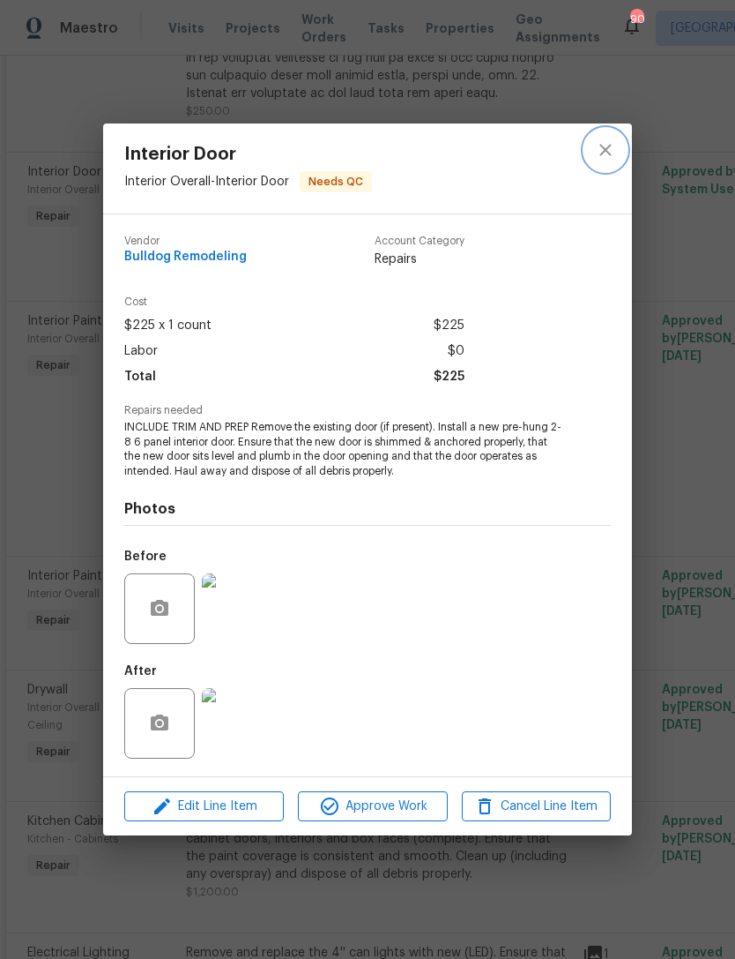
click at [604, 160] on button "close" at bounding box center [606, 150] width 42 height 42
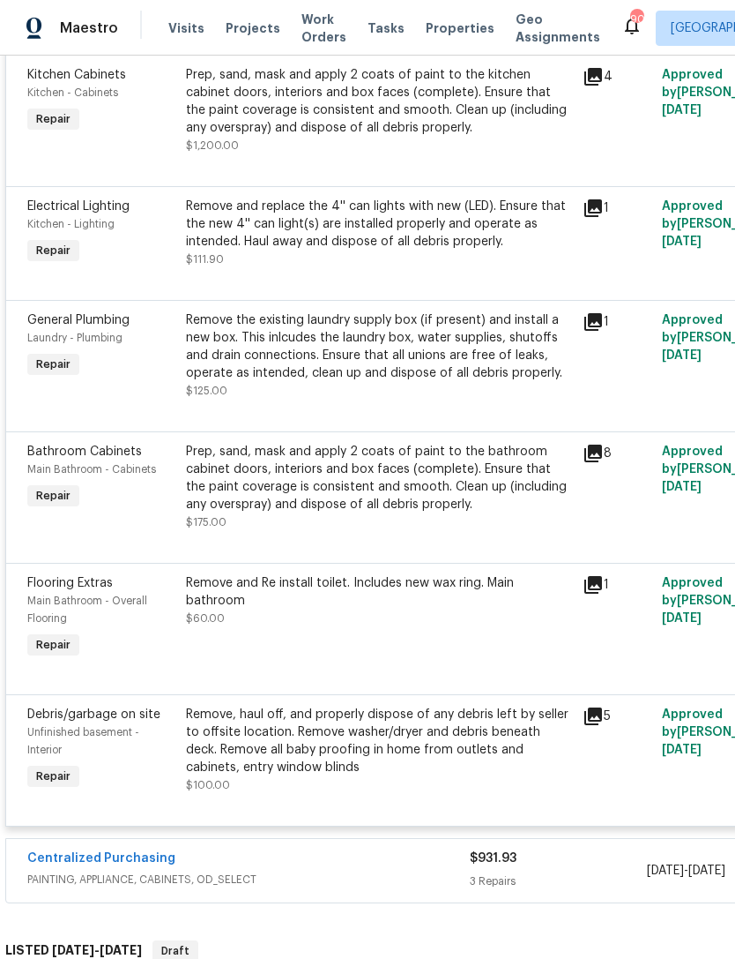
scroll to position [3095, 0]
click at [72, 600] on span "Main Bathroom - Overall Flooring" at bounding box center [87, 608] width 120 height 28
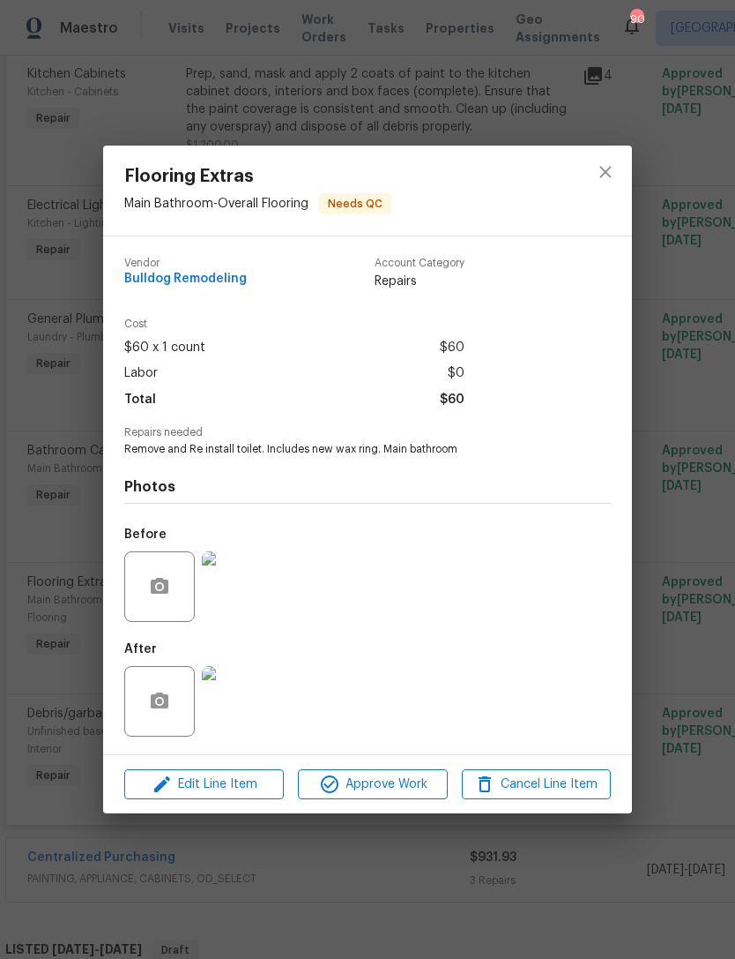
click at [231, 717] on img at bounding box center [237, 701] width 71 height 71
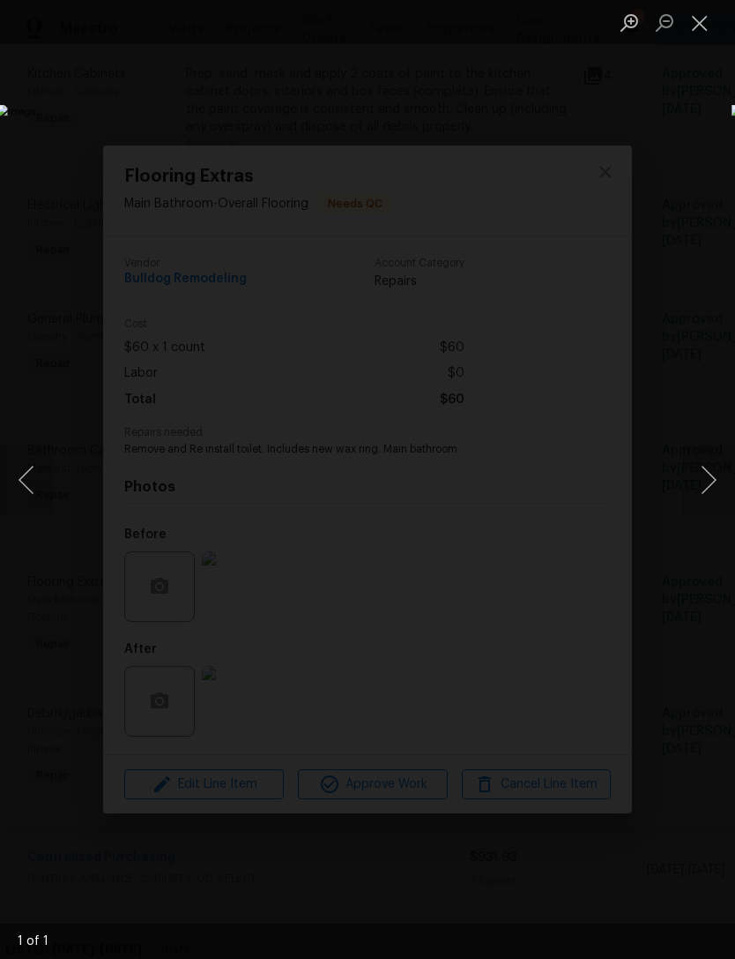
click at [706, 32] on button "Close lightbox" at bounding box center [700, 22] width 35 height 31
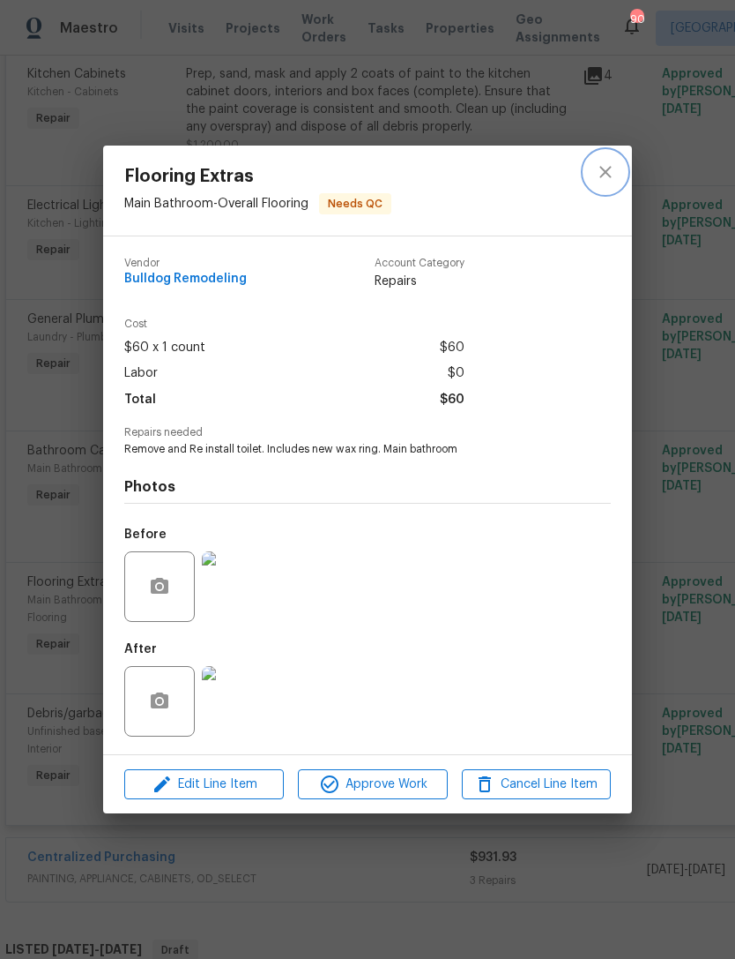
click at [595, 175] on icon "close" at bounding box center [605, 171] width 21 height 21
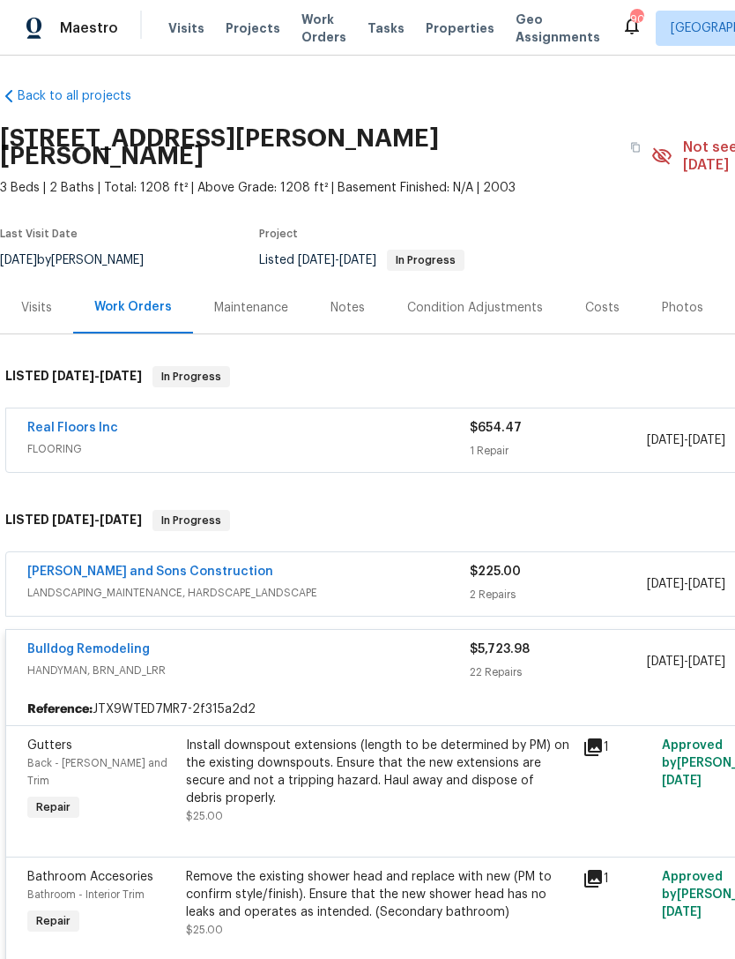
scroll to position [4, 0]
click at [250, 440] on span "FLOORING" at bounding box center [248, 449] width 443 height 18
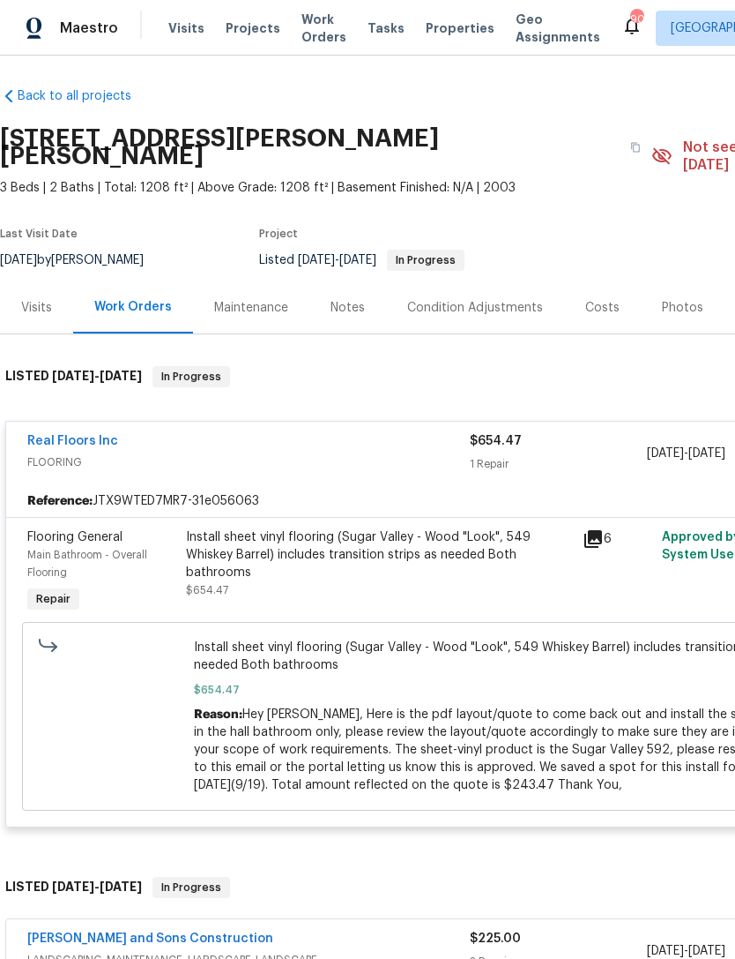
click at [62, 549] on span "Main Bathroom - Overall Flooring" at bounding box center [87, 563] width 120 height 28
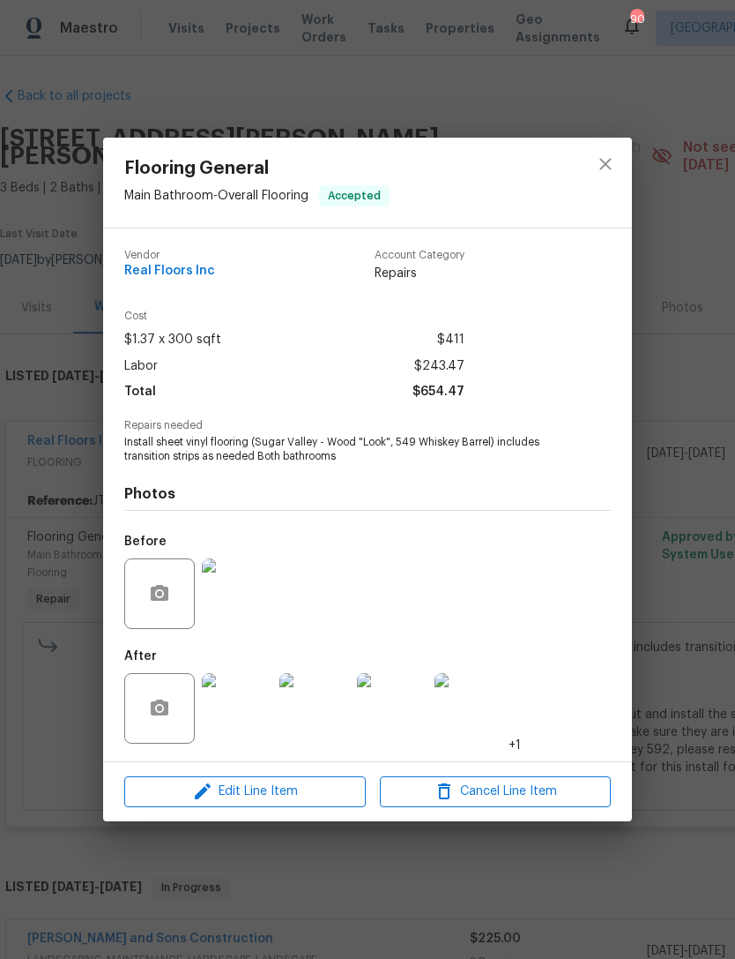
click at [240, 710] on img at bounding box center [237, 708] width 71 height 71
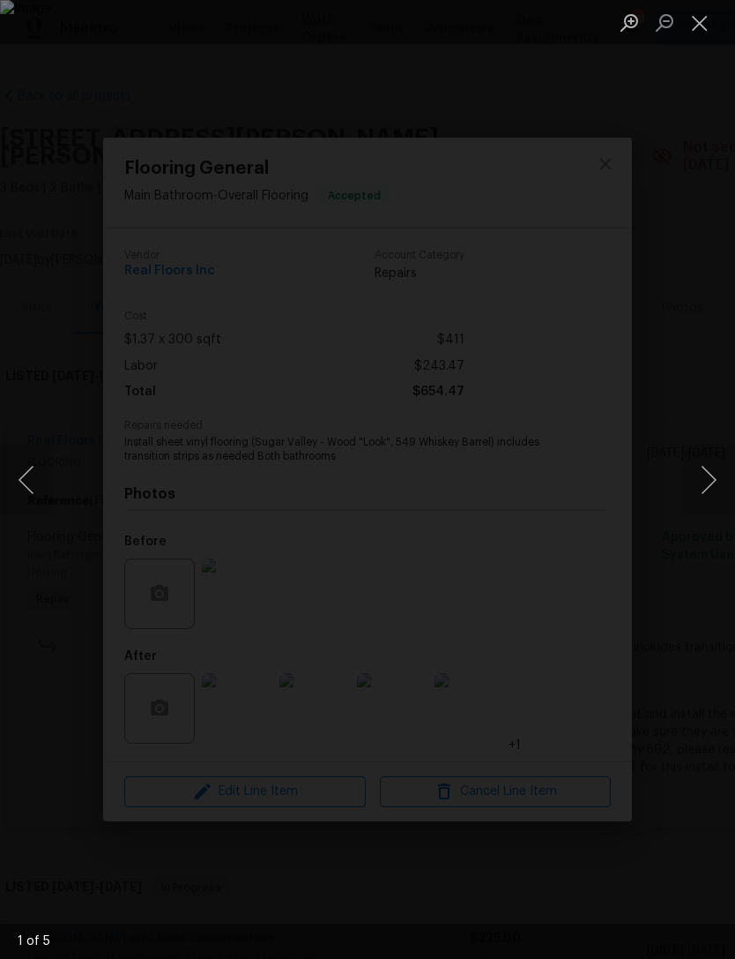
click at [700, 489] on button "Next image" at bounding box center [709, 479] width 53 height 71
click at [699, 482] on button "Next image" at bounding box center [709, 479] width 53 height 71
click at [699, 483] on button "Next image" at bounding box center [709, 479] width 53 height 71
click at [685, 490] on button "Next image" at bounding box center [709, 479] width 53 height 71
click at [696, 488] on button "Next image" at bounding box center [709, 479] width 53 height 71
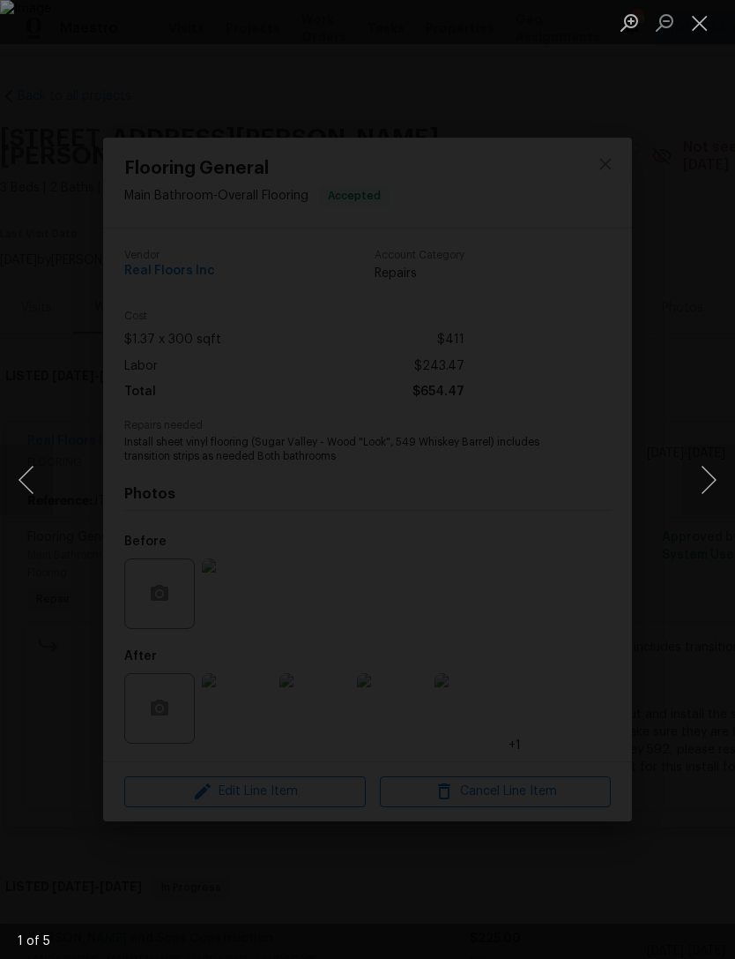
click at [706, 30] on button "Close lightbox" at bounding box center [700, 22] width 35 height 31
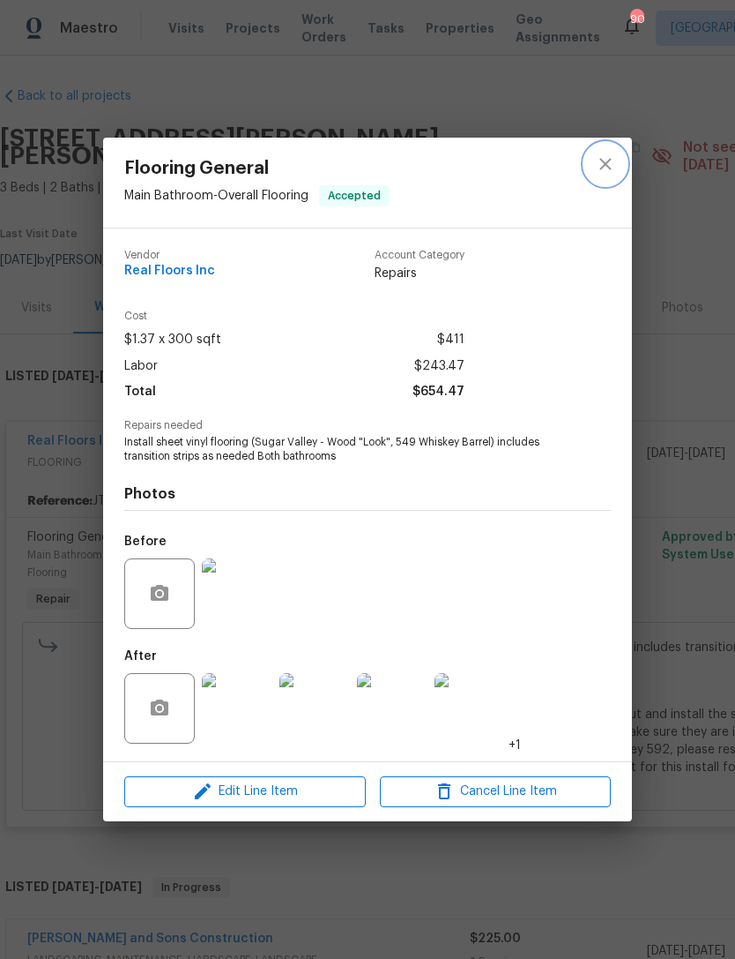
click at [609, 162] on icon "close" at bounding box center [605, 163] width 21 height 21
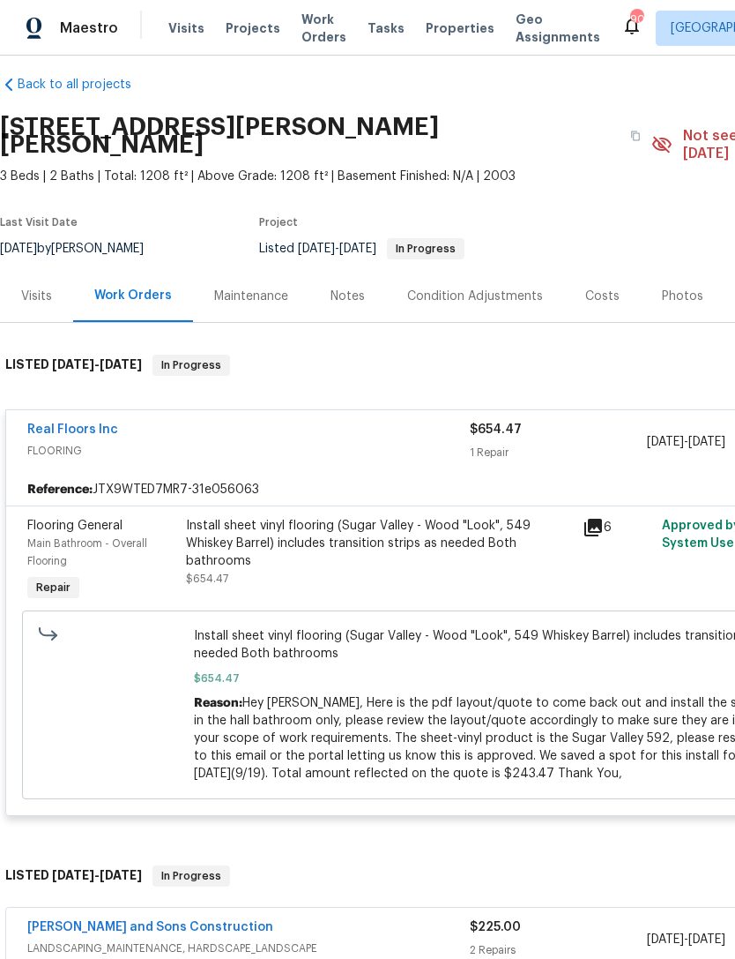
scroll to position [15, 0]
click at [39, 287] on div "Visits" at bounding box center [36, 296] width 31 height 18
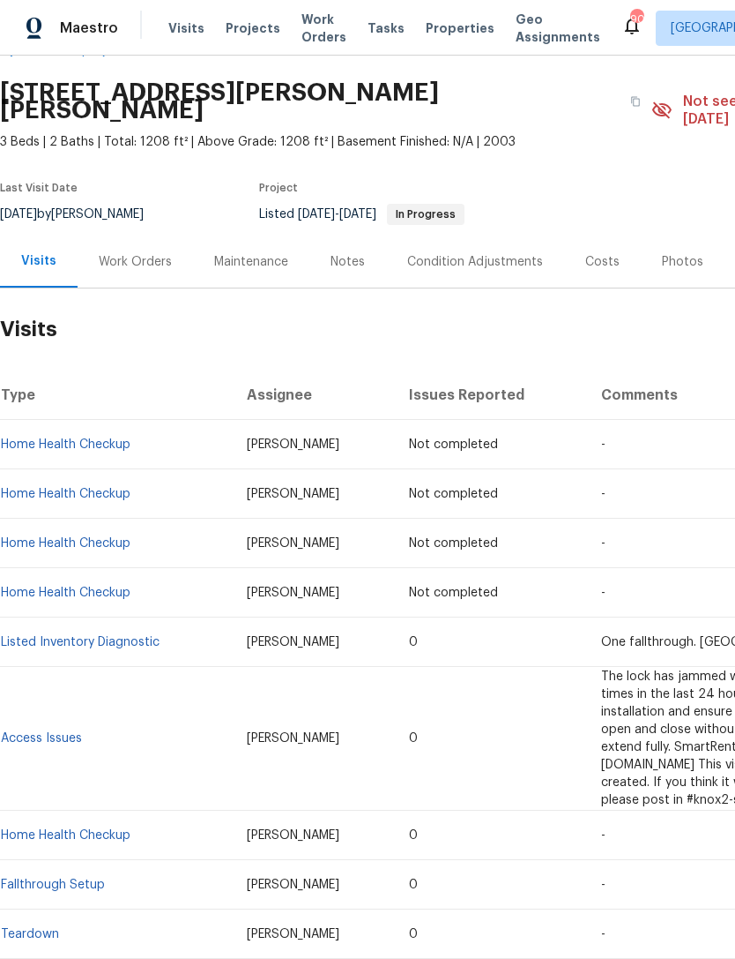
scroll to position [49, 0]
click at [144, 253] on div "Work Orders" at bounding box center [136, 261] width 116 height 52
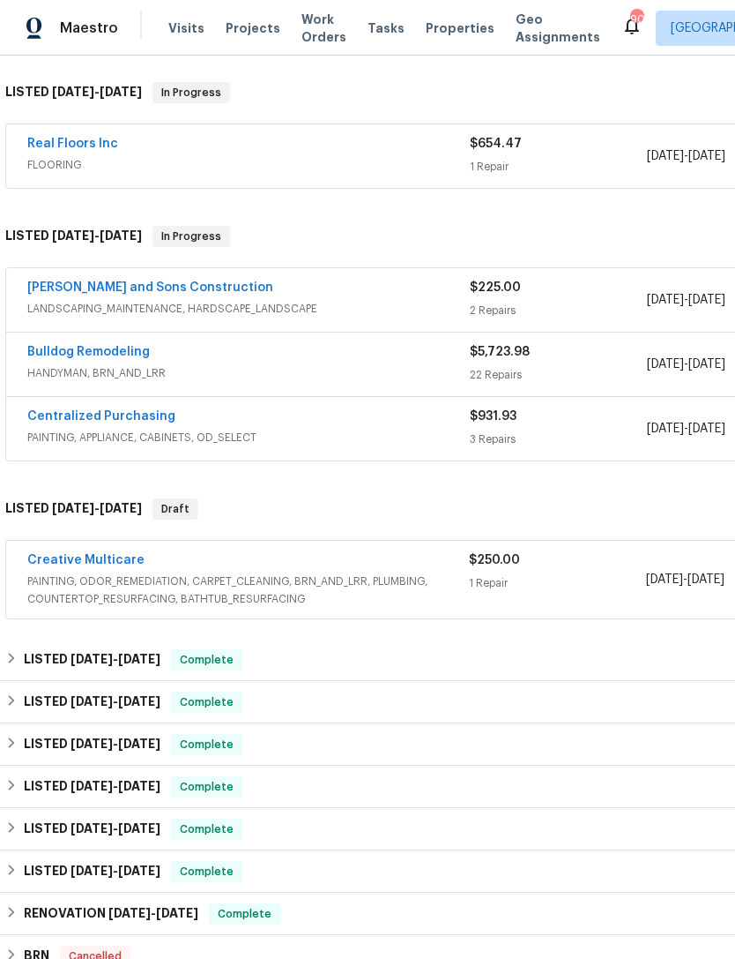
scroll to position [285, 0]
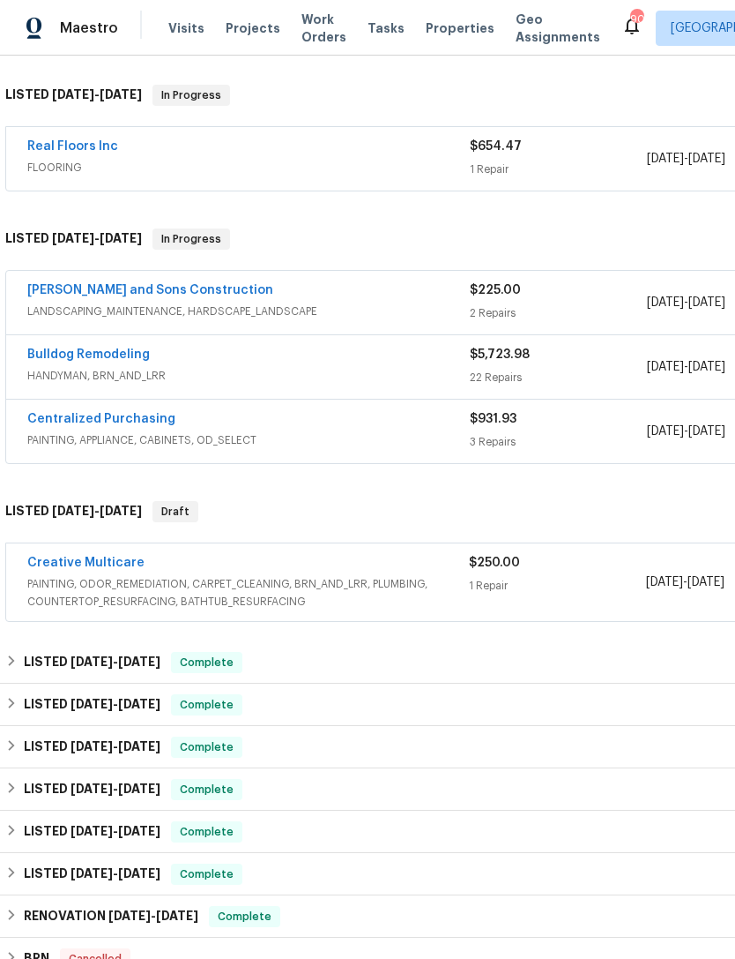
click at [77, 348] on link "Bulldog Remodeling" at bounding box center [88, 354] width 123 height 12
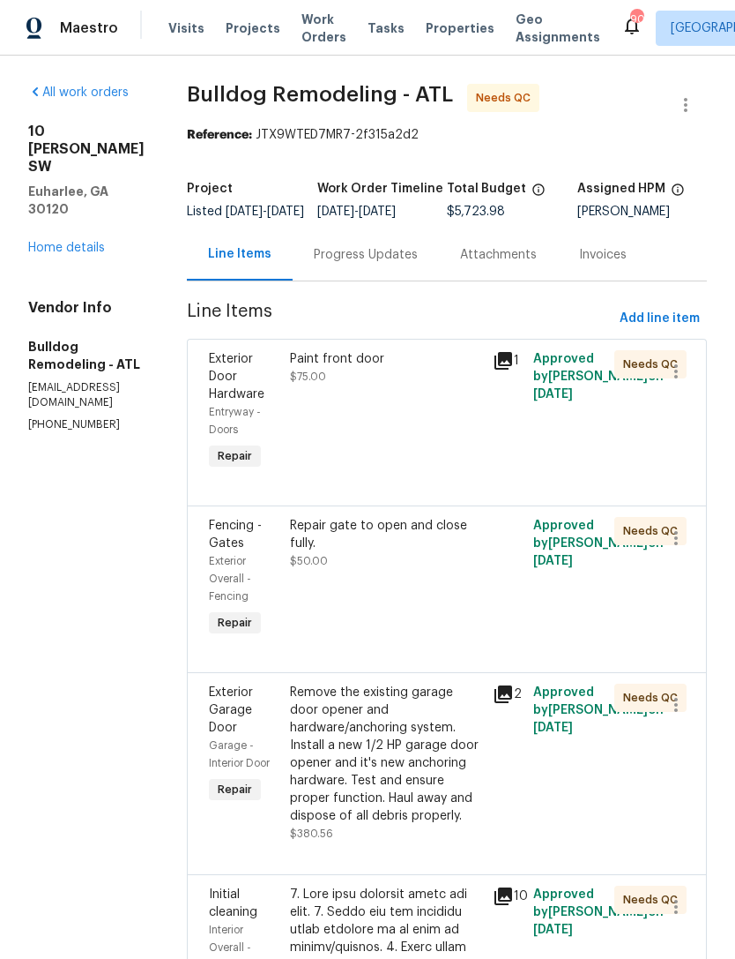
click at [71, 242] on link "Home details" at bounding box center [66, 248] width 77 height 12
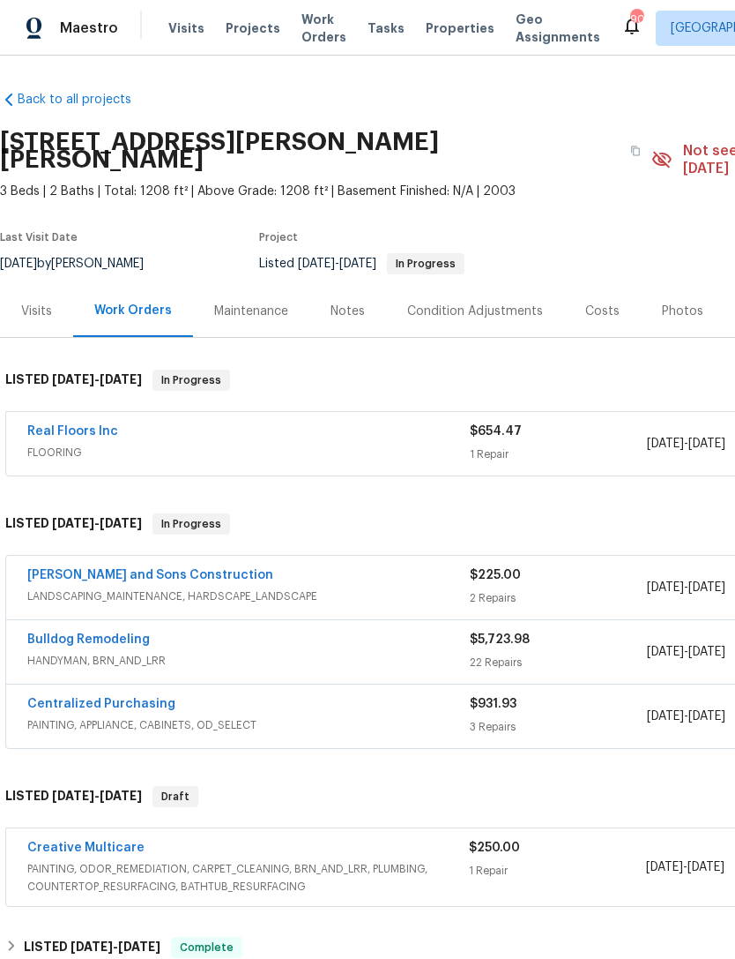
click at [50, 633] on link "Bulldog Remodeling" at bounding box center [88, 639] width 123 height 12
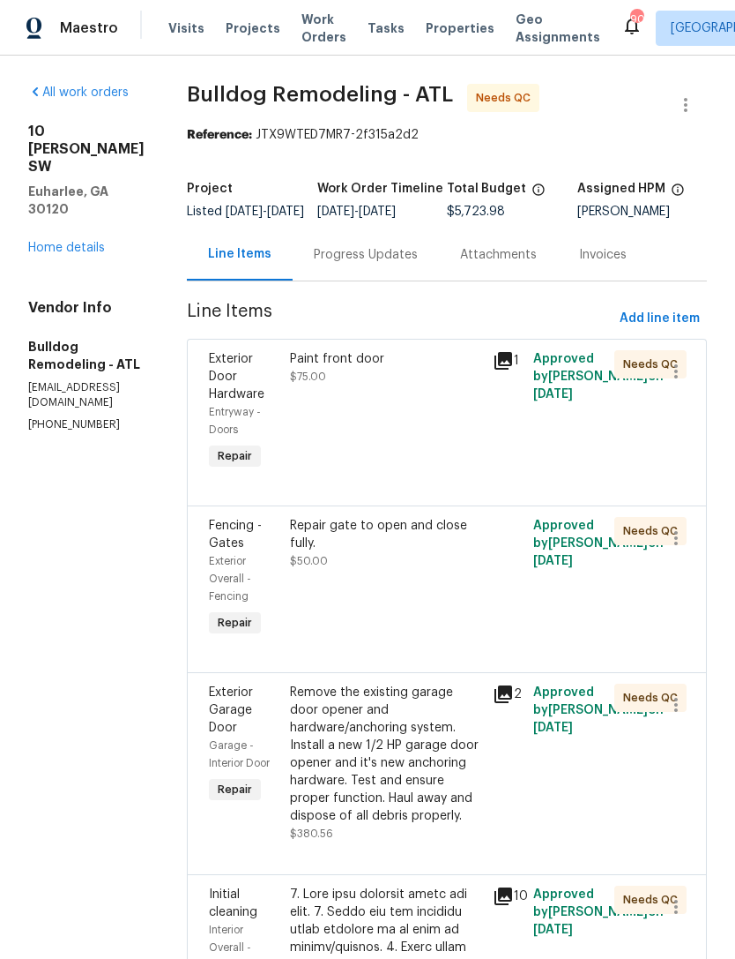
click at [75, 242] on link "Home details" at bounding box center [66, 248] width 77 height 12
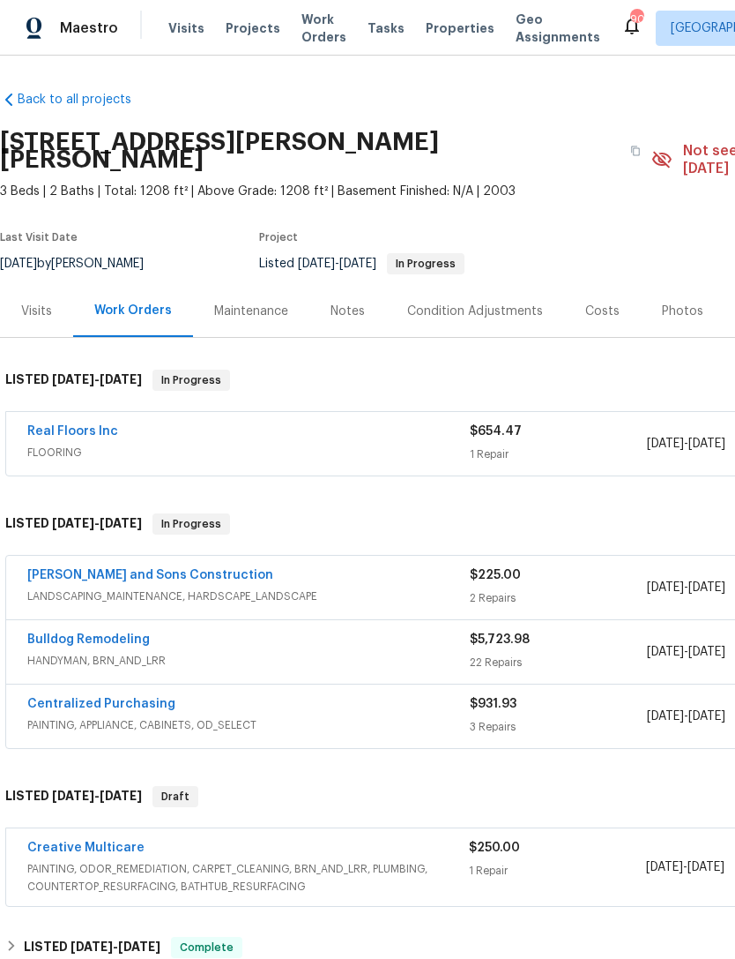
click at [124, 569] on link "[PERSON_NAME] and Sons Construction" at bounding box center [150, 575] width 246 height 12
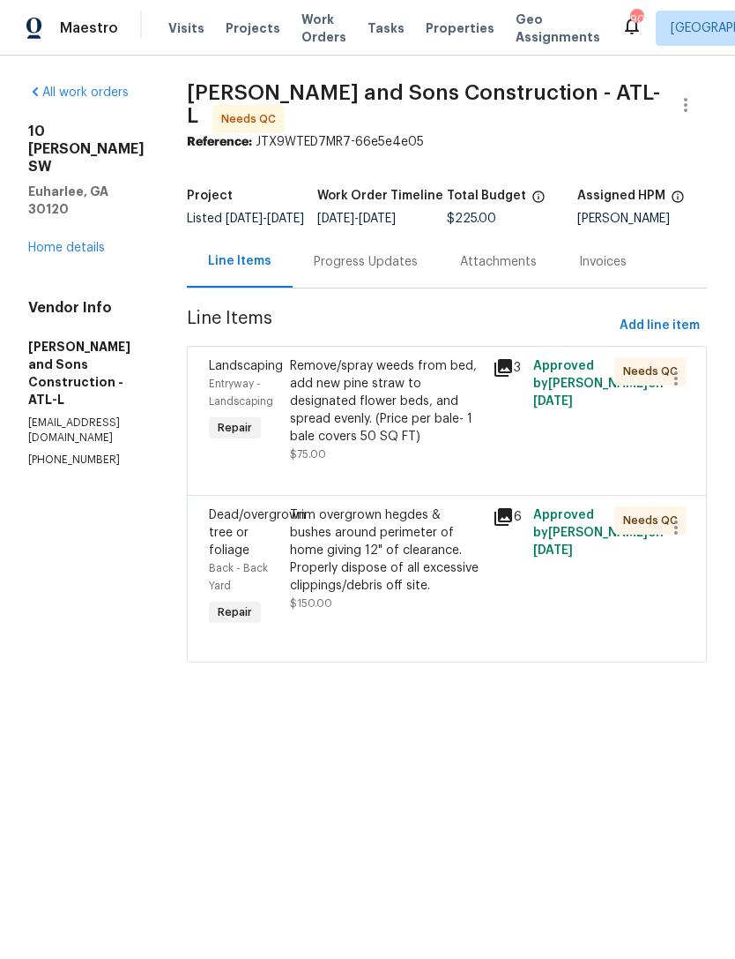
click at [212, 375] on div "Landscaping" at bounding box center [244, 366] width 71 height 18
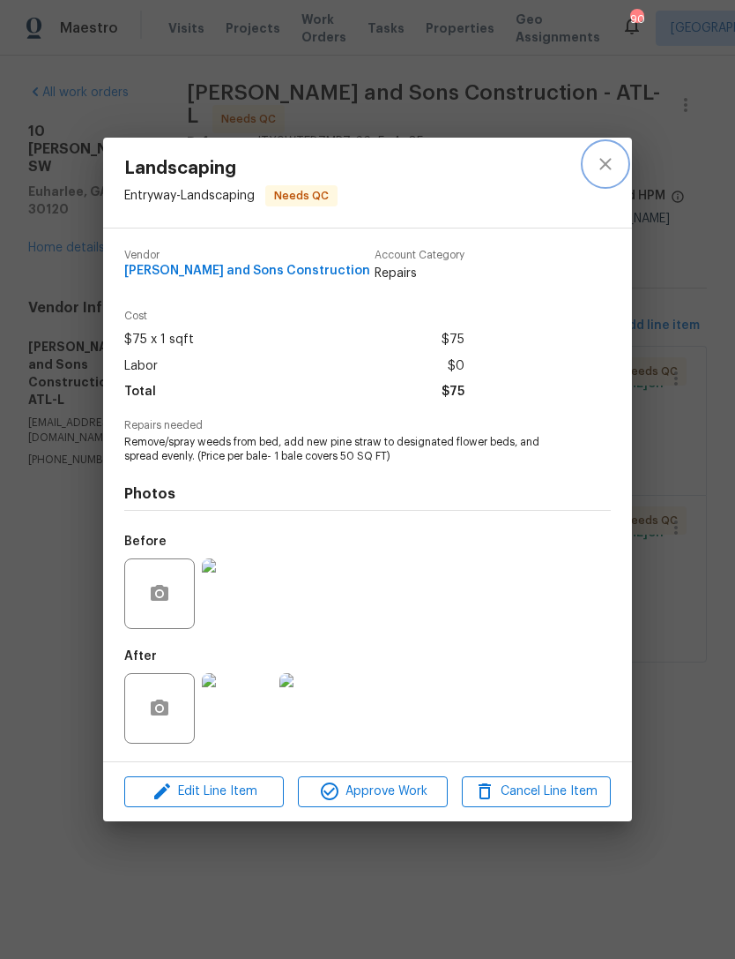
click at [609, 166] on icon "close" at bounding box center [605, 164] width 11 height 11
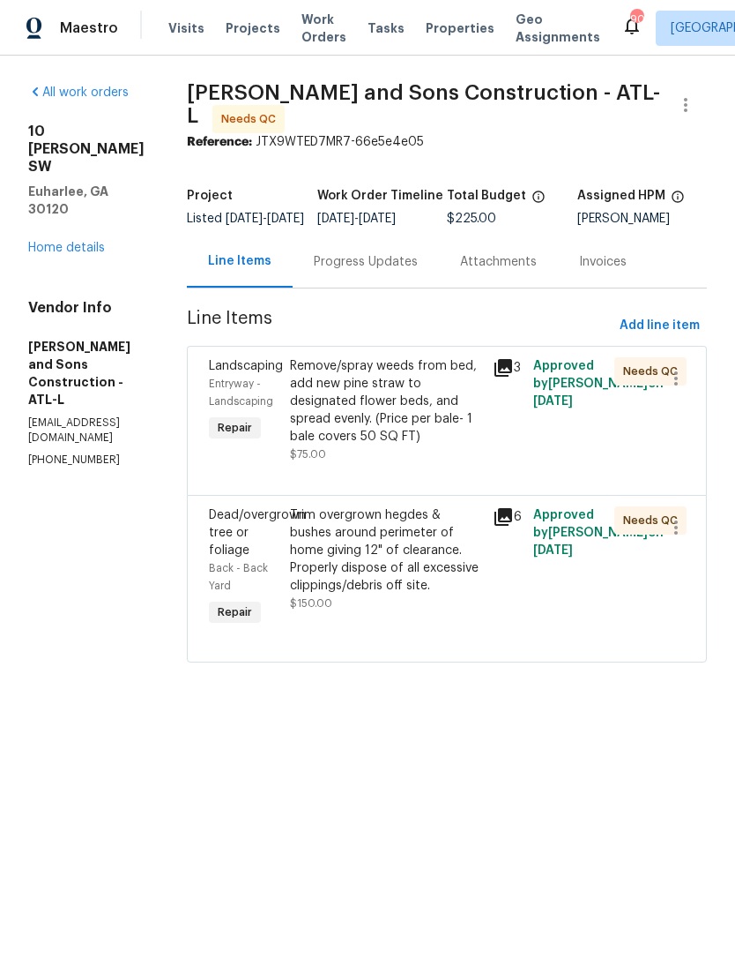
click at [67, 244] on link "Home details" at bounding box center [66, 248] width 77 height 12
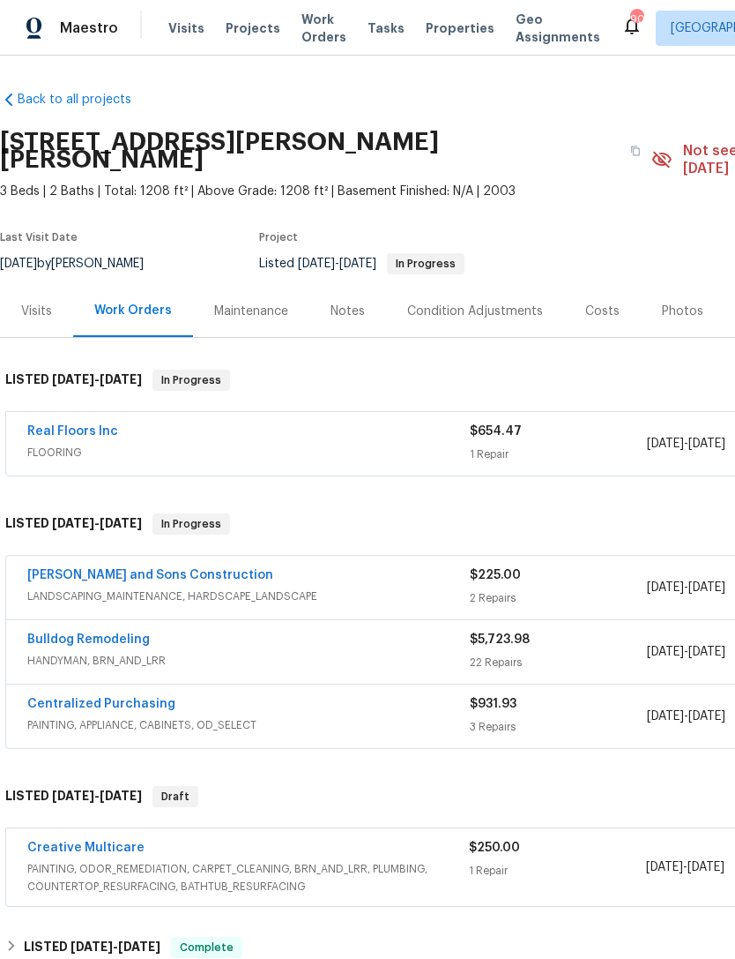
click at [46, 425] on link "Real Floors Inc" at bounding box center [72, 431] width 91 height 12
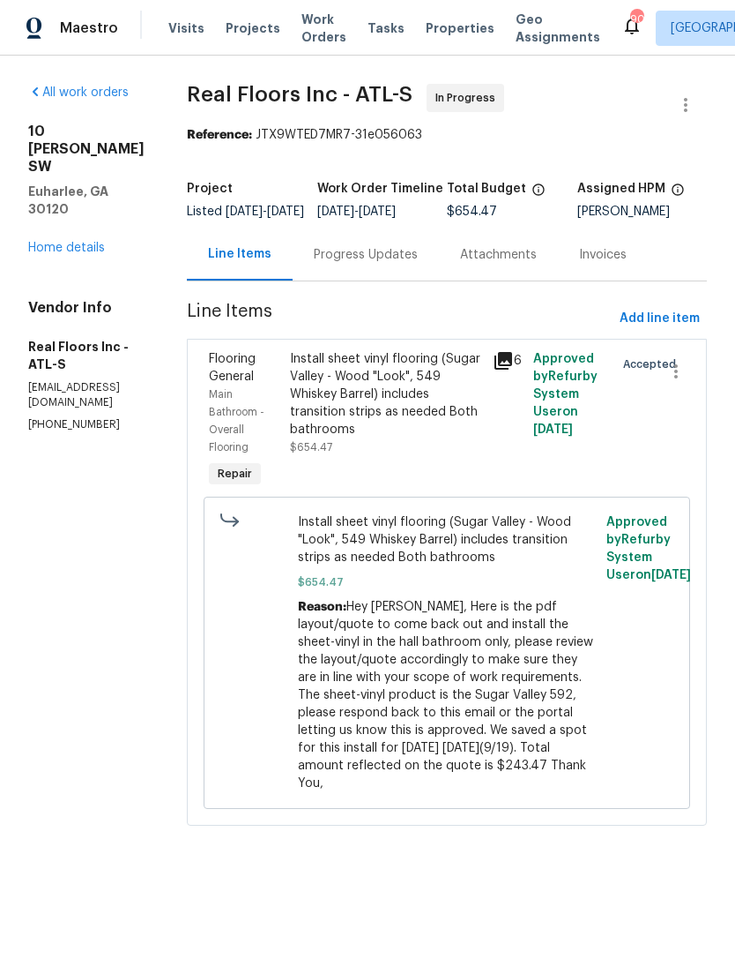
click at [418, 264] on div "Progress Updates" at bounding box center [366, 255] width 104 height 18
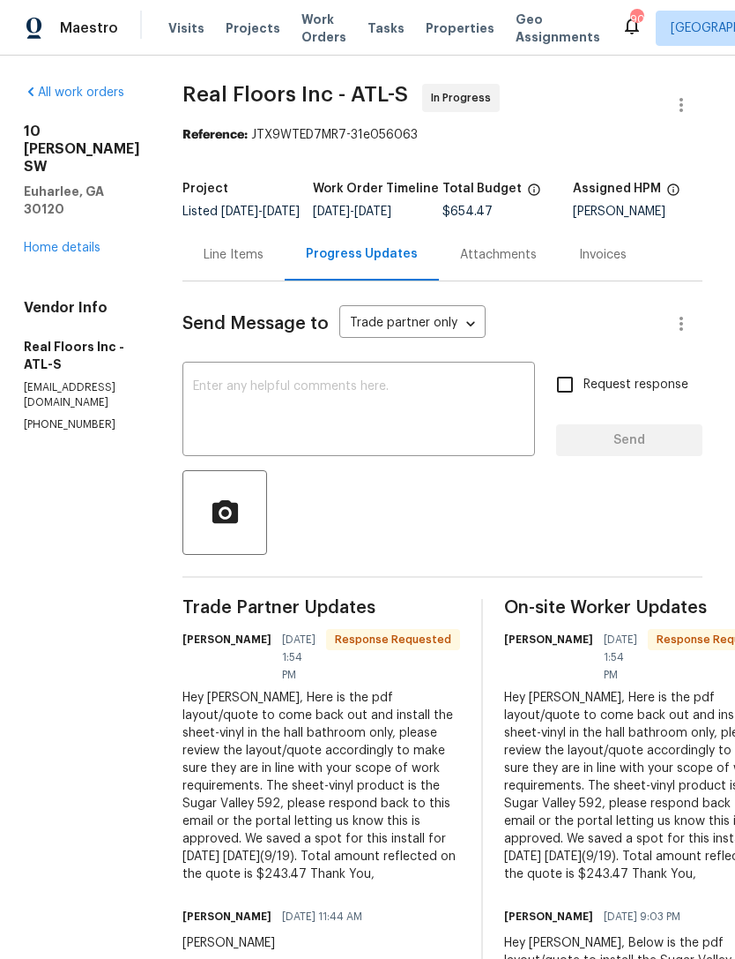
scroll to position [0, 4]
click at [86, 242] on link "Home details" at bounding box center [62, 248] width 77 height 12
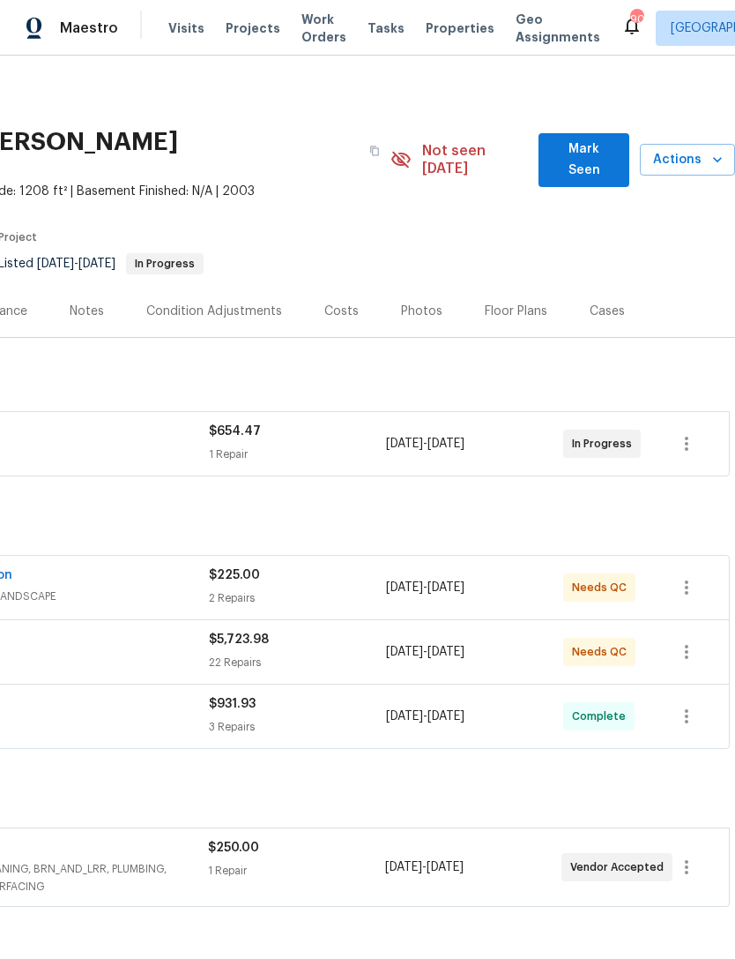
scroll to position [0, 261]
click at [595, 145] on span "Mark Seen" at bounding box center [584, 159] width 63 height 43
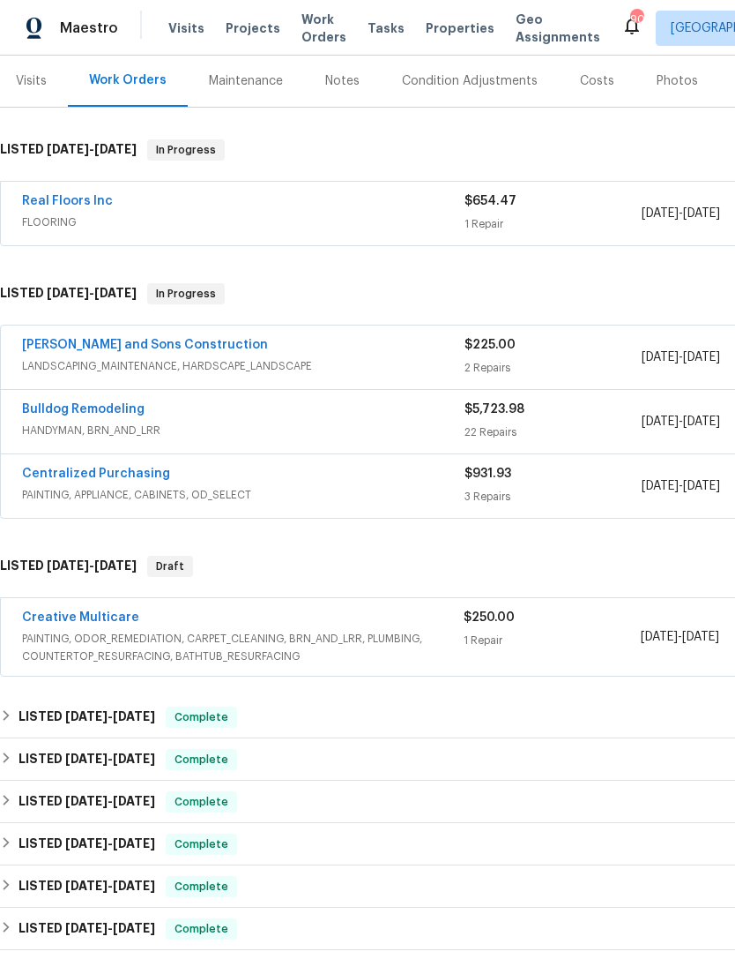
scroll to position [211, 11]
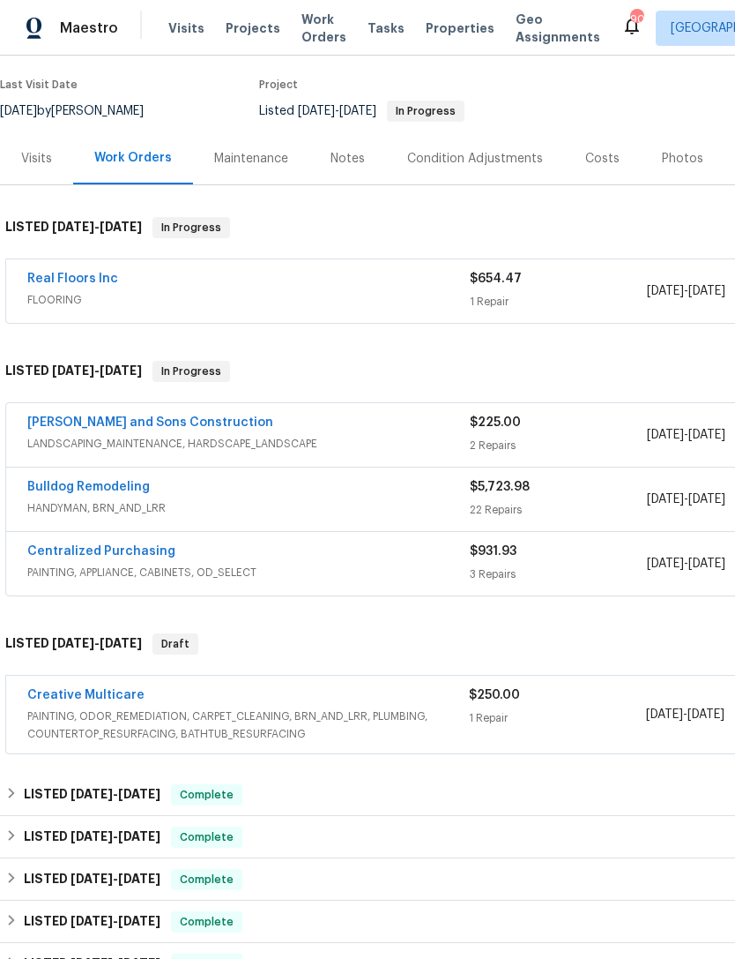
scroll to position [136, 0]
click at [74, 550] on link "Centralized Purchasing" at bounding box center [101, 550] width 148 height 12
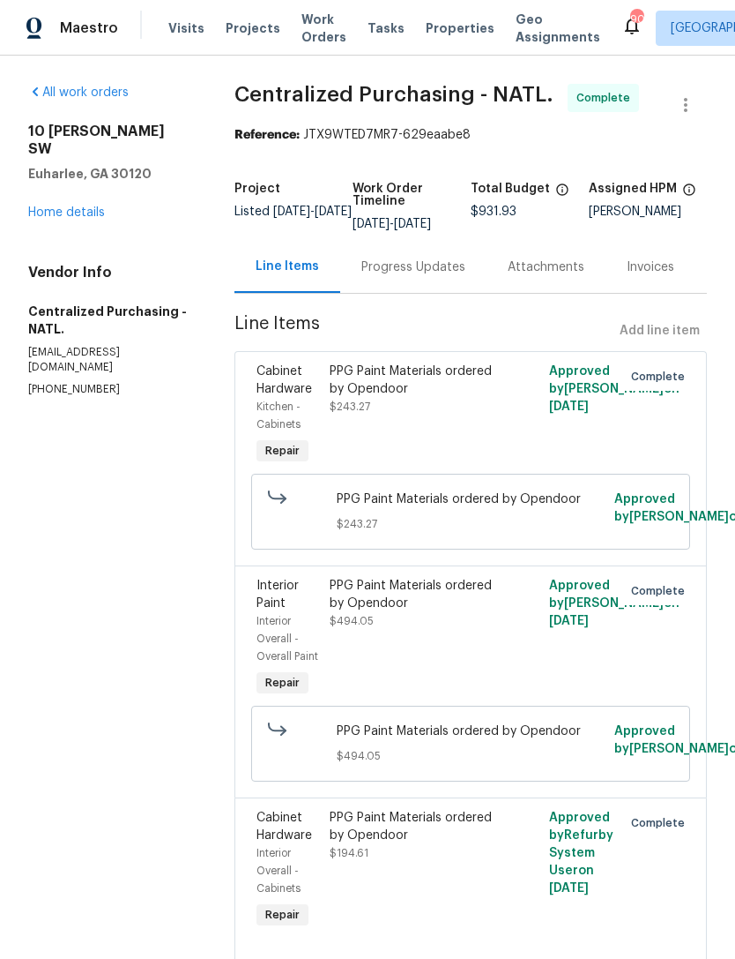
click at [73, 206] on link "Home details" at bounding box center [66, 212] width 77 height 12
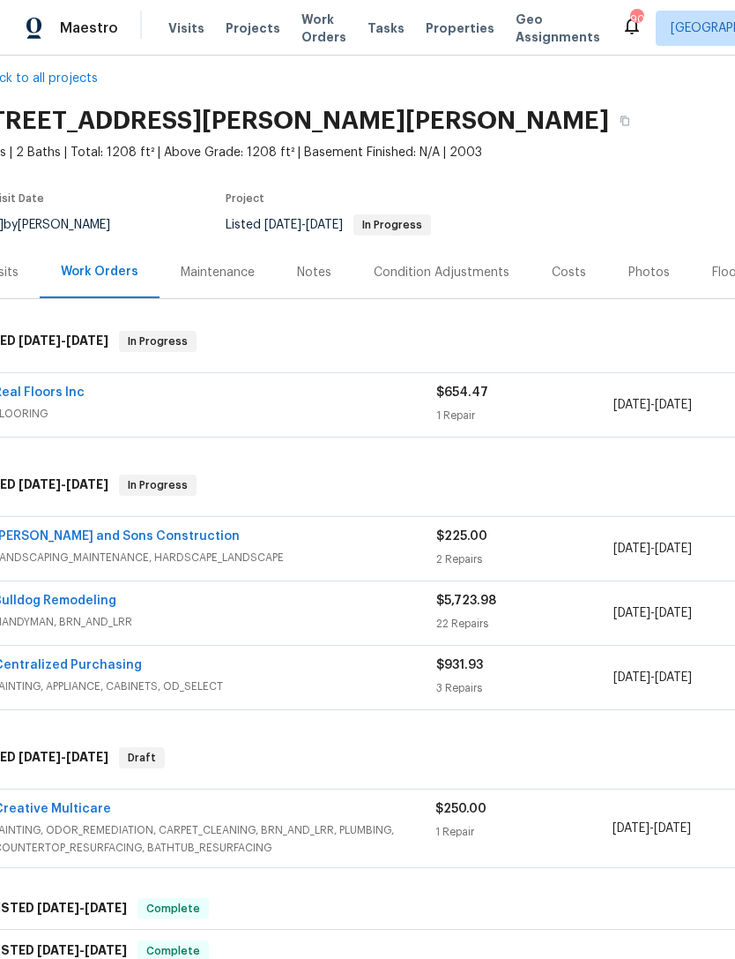
scroll to position [22, 36]
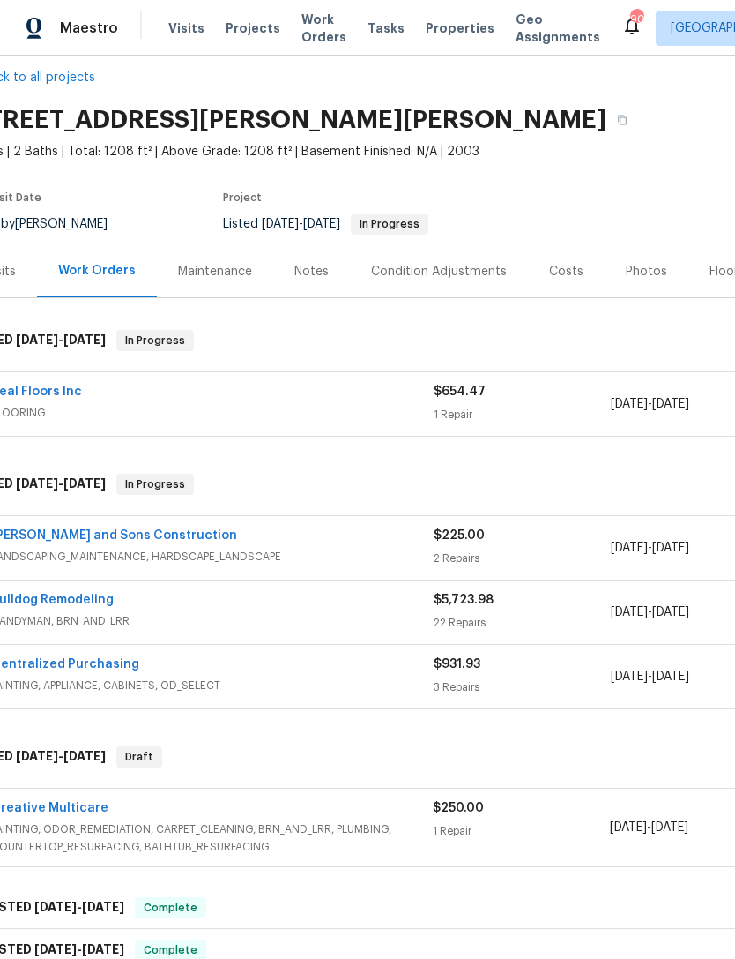
click at [312, 265] on div "Notes" at bounding box center [312, 272] width 34 height 18
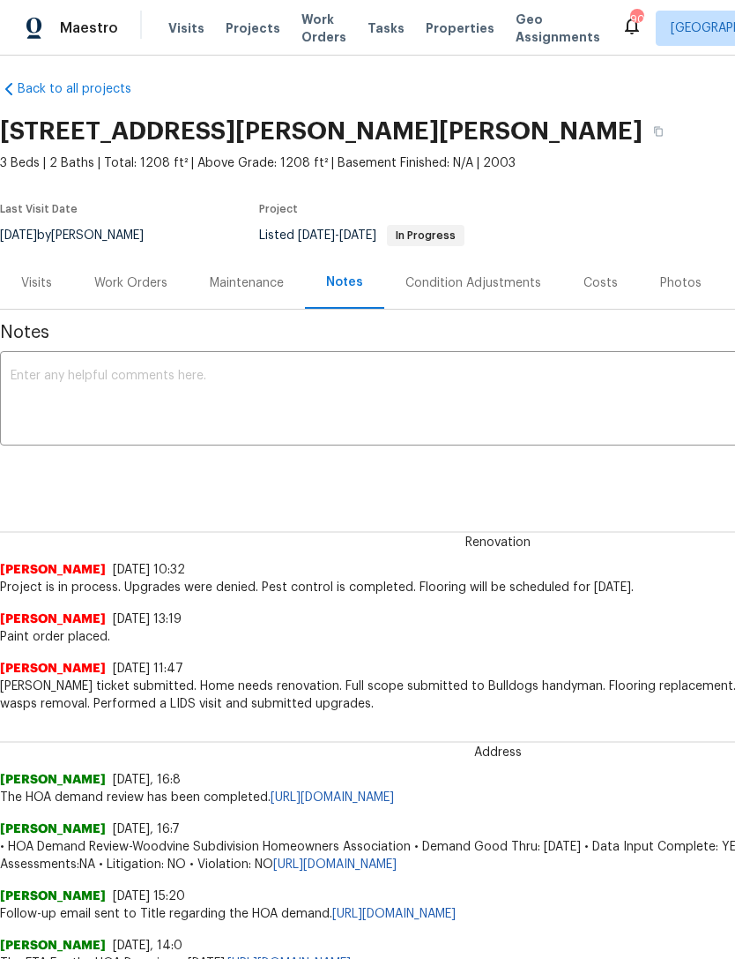
scroll to position [11, 0]
click at [35, 286] on div "Visits" at bounding box center [36, 283] width 31 height 18
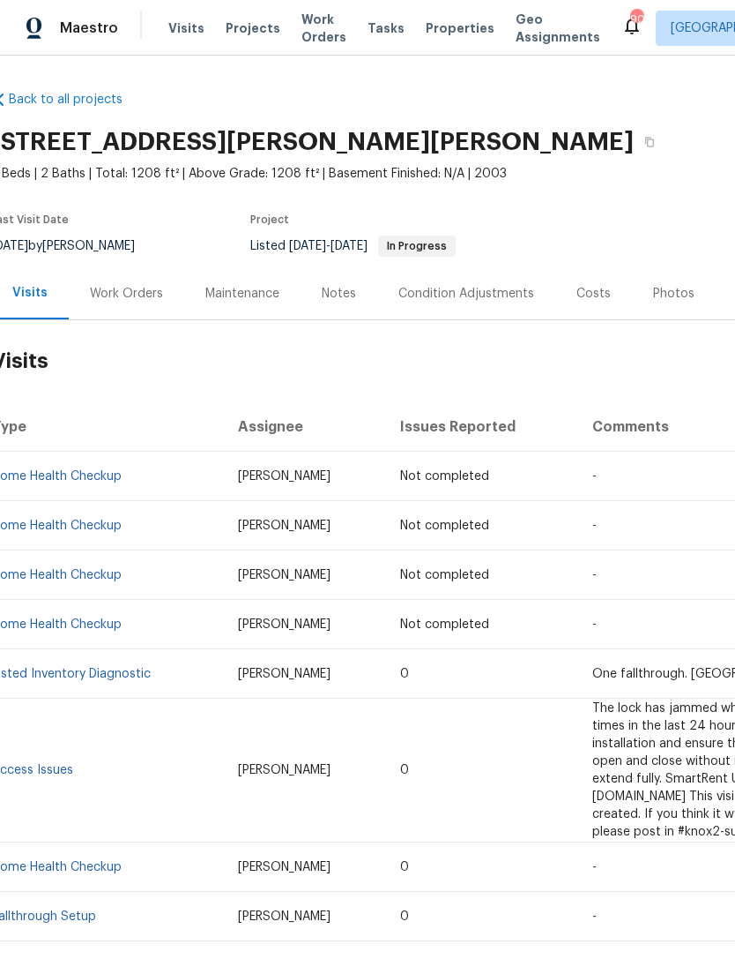
scroll to position [-1, 11]
click at [589, 288] on div "Costs" at bounding box center [592, 294] width 34 height 18
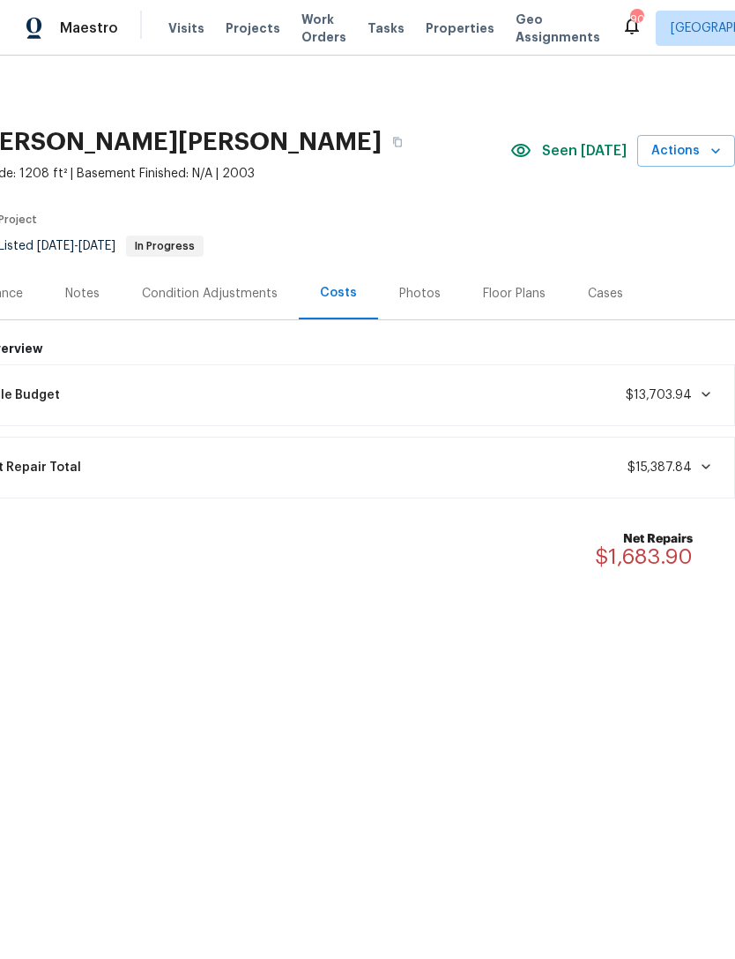
scroll to position [0, 261]
